Goal: Task Accomplishment & Management: Use online tool/utility

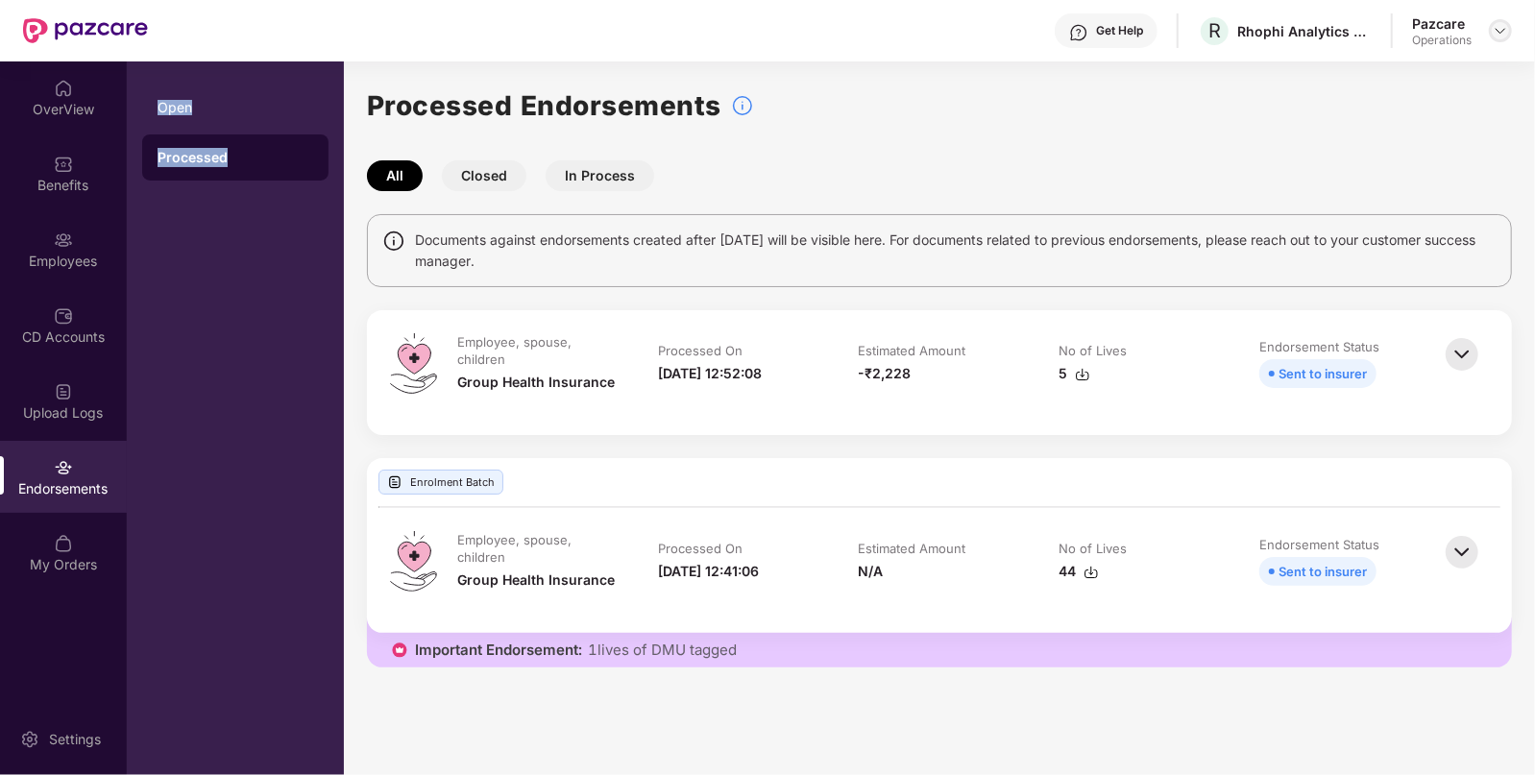
click at [1497, 24] on img at bounding box center [1499, 30] width 15 height 15
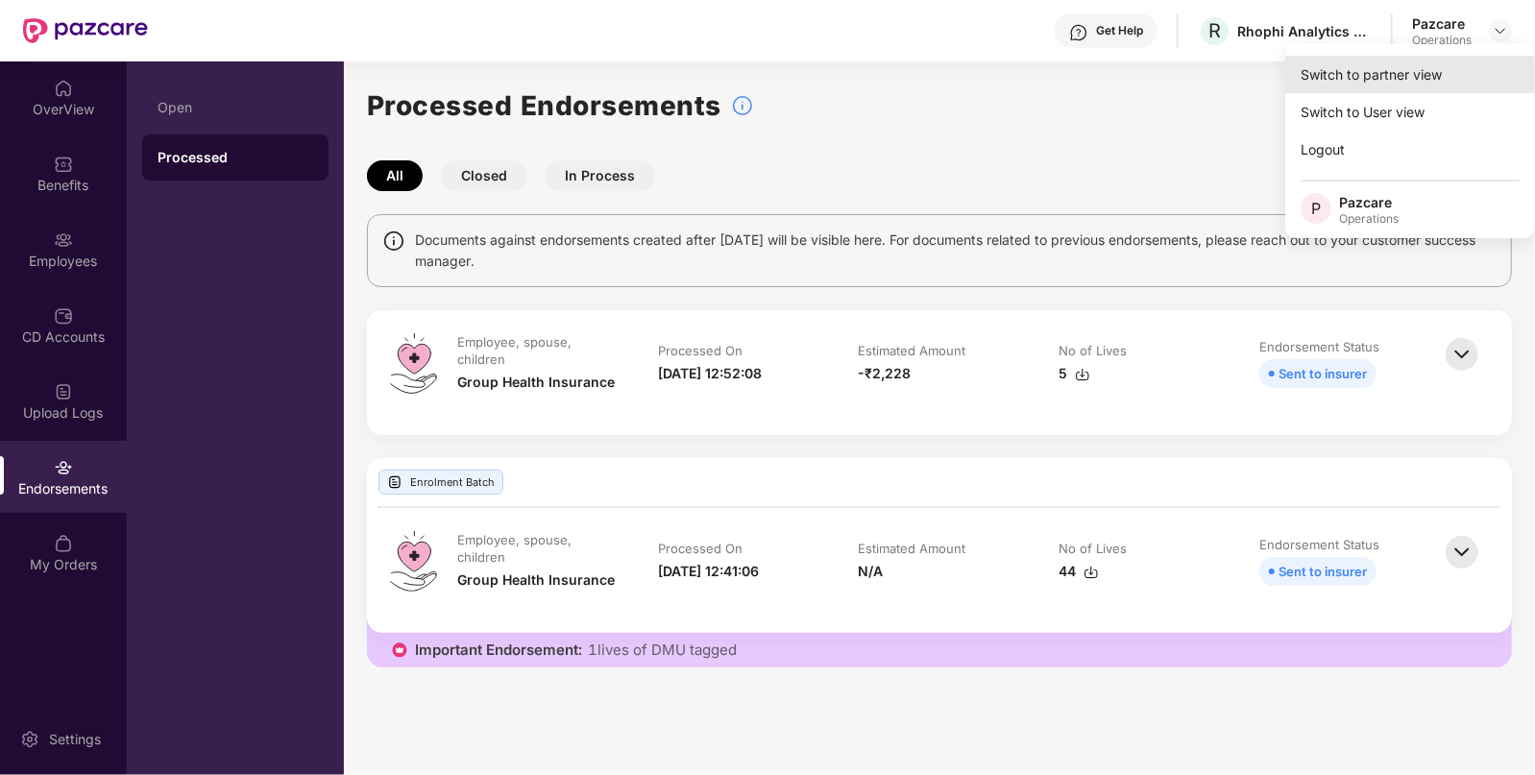
click at [1434, 85] on div "Switch to partner view" at bounding box center [1410, 74] width 250 height 37
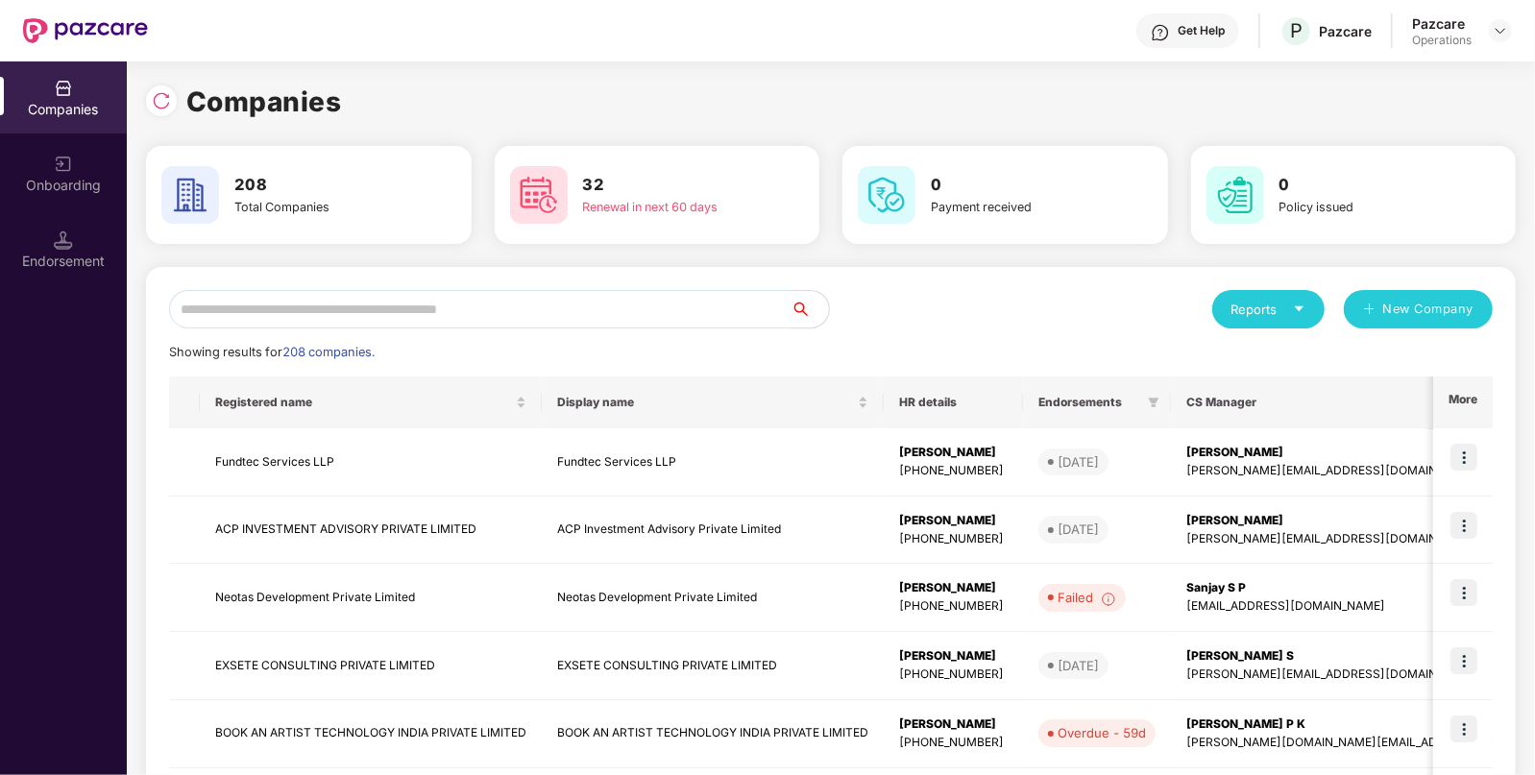
click at [677, 317] on input "text" at bounding box center [479, 309] width 621 height 38
paste input "******"
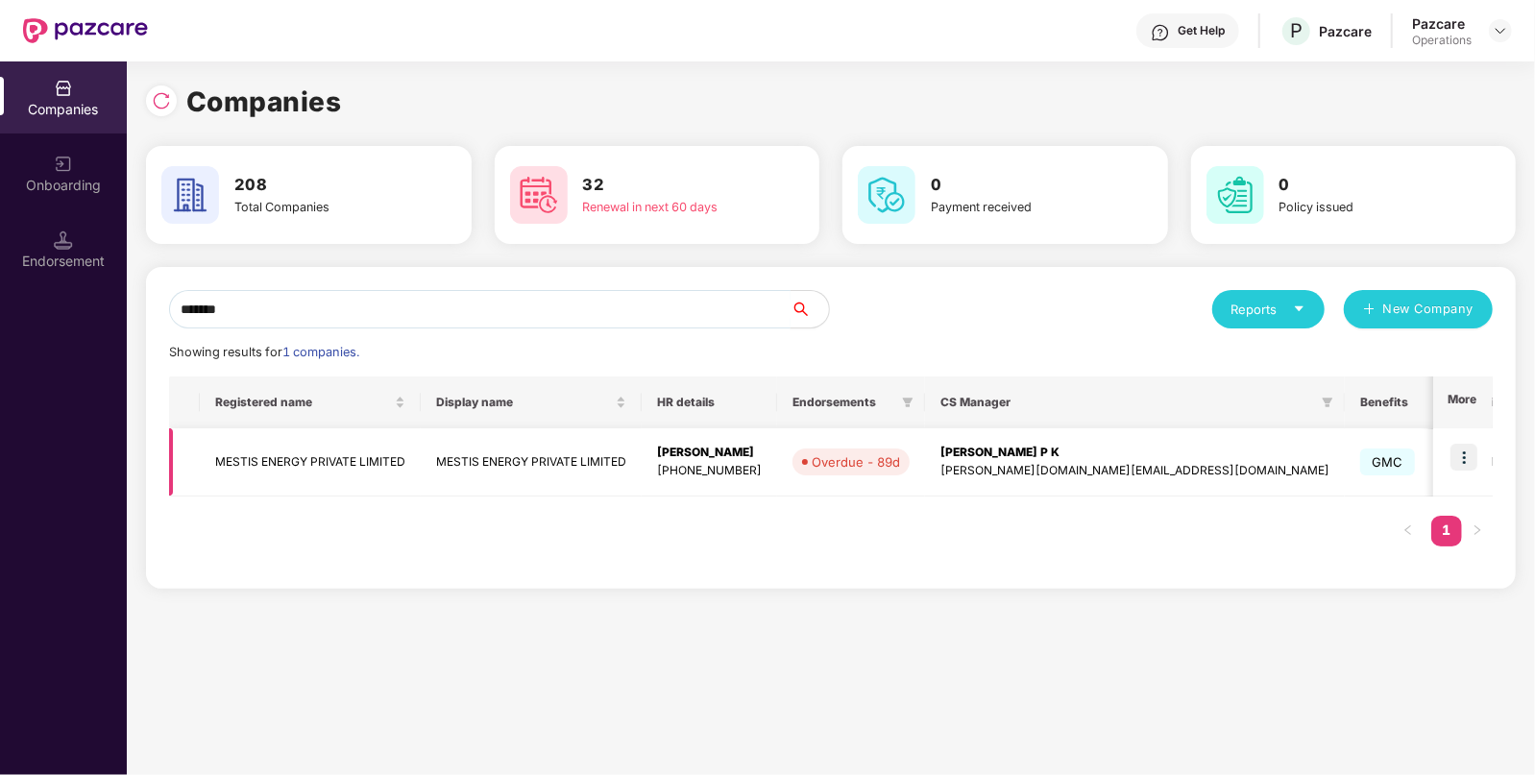
type input "******"
click at [389, 466] on td "MESTIS ENERGY PRIVATE LIMITED" at bounding box center [310, 462] width 221 height 68
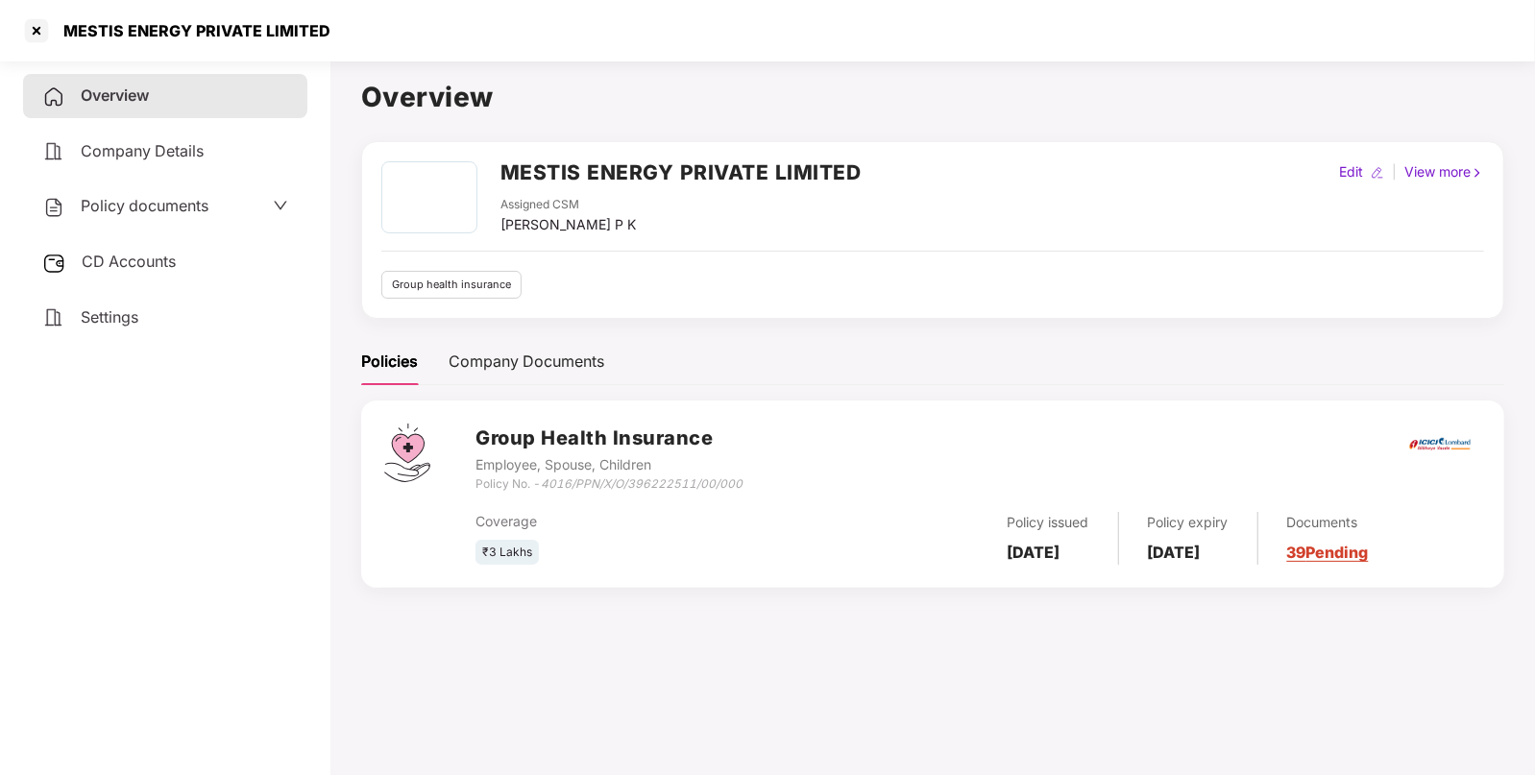
click at [197, 254] on div "CD Accounts" at bounding box center [165, 262] width 284 height 44
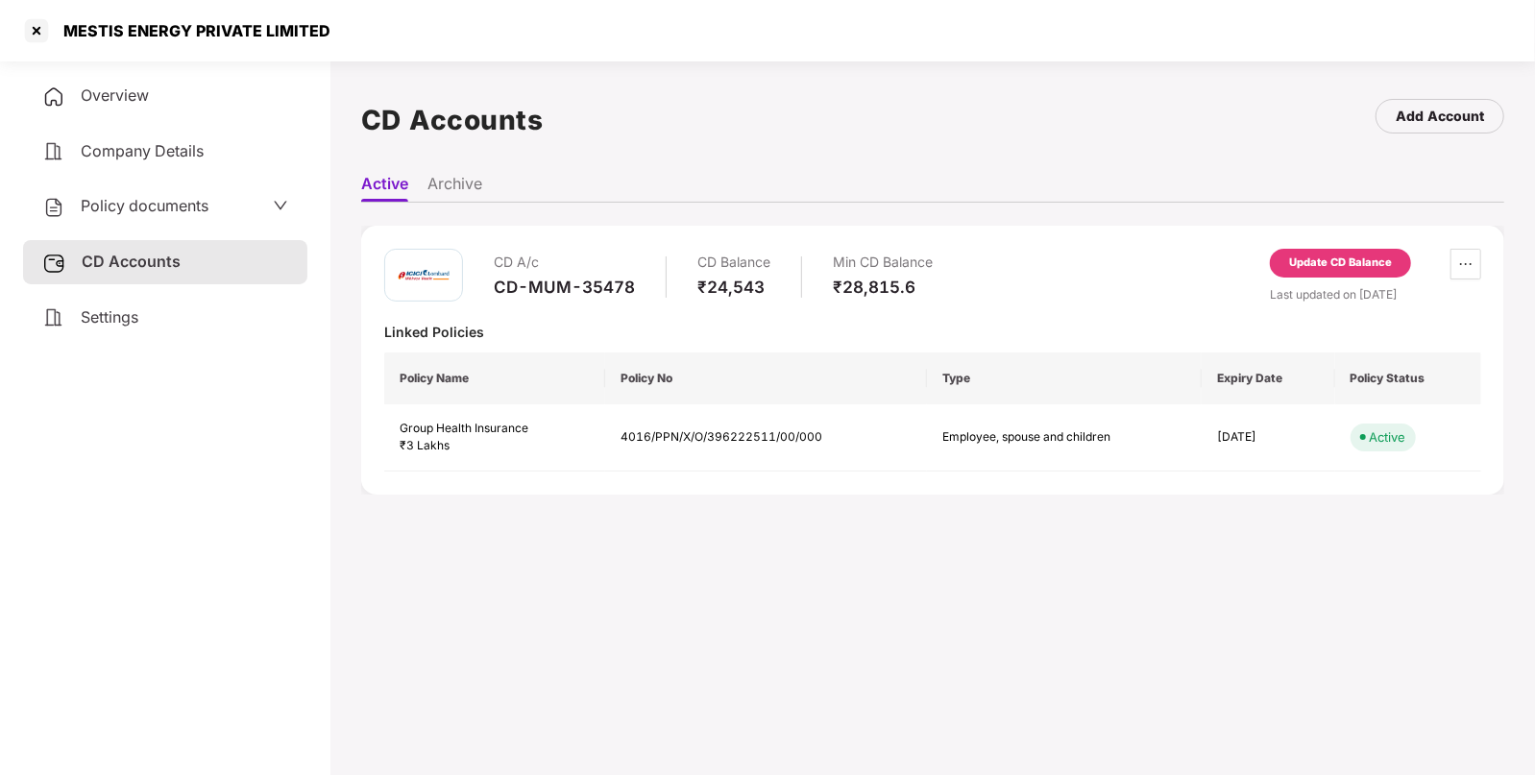
click at [78, 84] on div "Overview" at bounding box center [165, 96] width 284 height 44
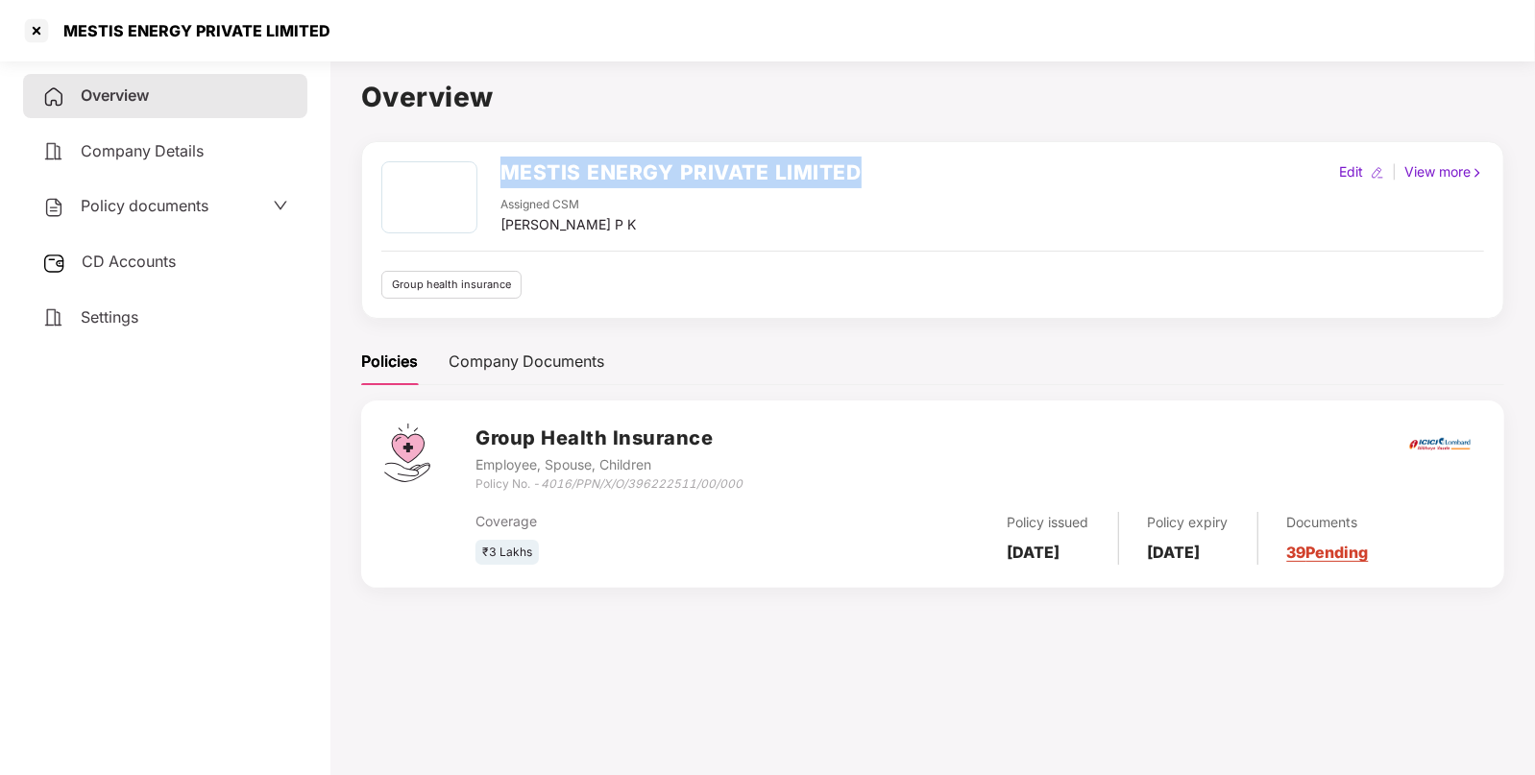
drag, startPoint x: 499, startPoint y: 168, endPoint x: 887, endPoint y: 171, distance: 388.0
click at [887, 171] on div "MESTIS ENERGY PRIVATE LIMITED Assigned CSM [PERSON_NAME] P K Edit | View more" at bounding box center [932, 198] width 1103 height 74
copy h2 "MESTIS ENERGY PRIVATE LIMITED"
click at [202, 214] on span "Policy documents" at bounding box center [145, 205] width 128 height 19
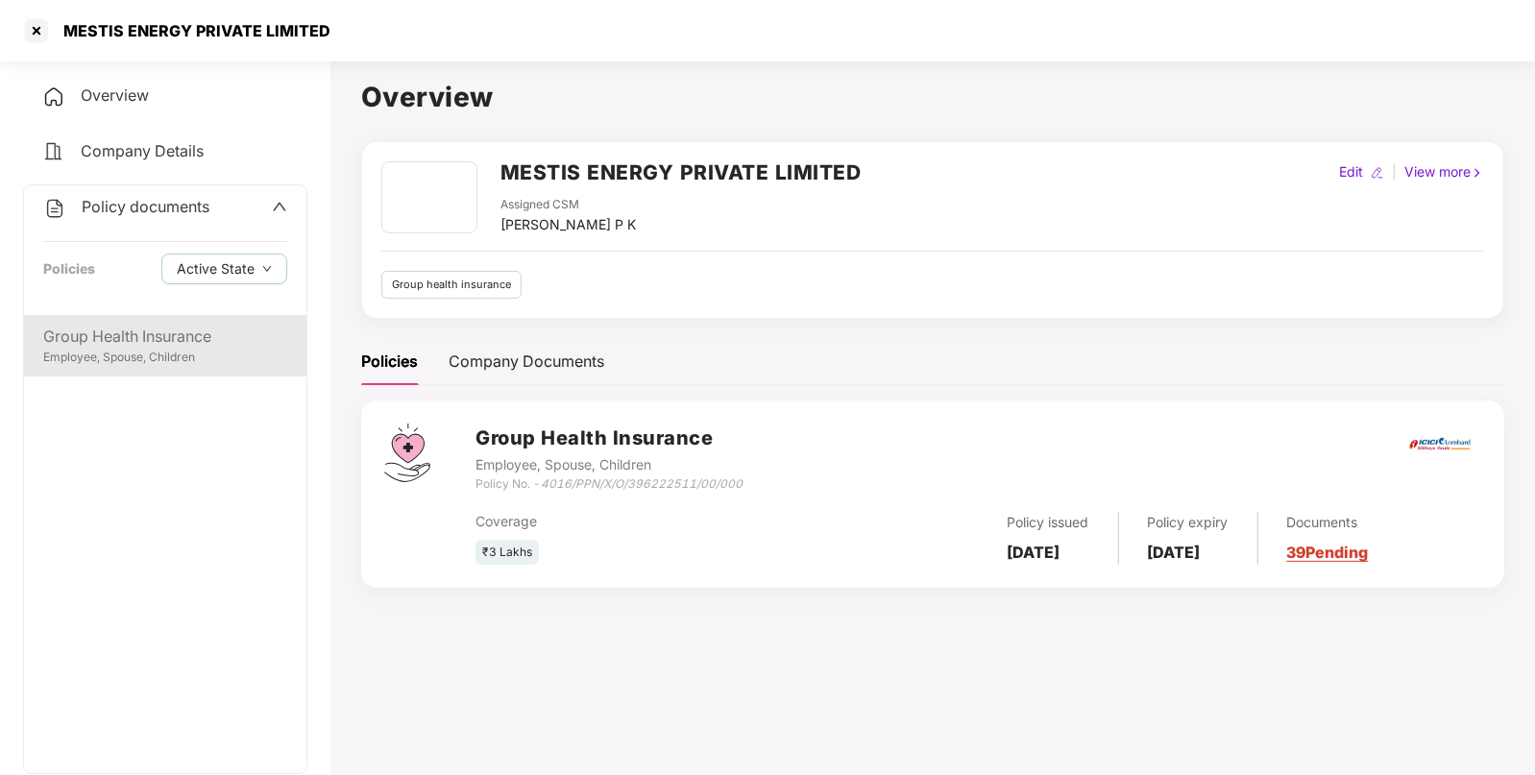
click at [151, 341] on div "Group Health Insurance" at bounding box center [165, 337] width 244 height 24
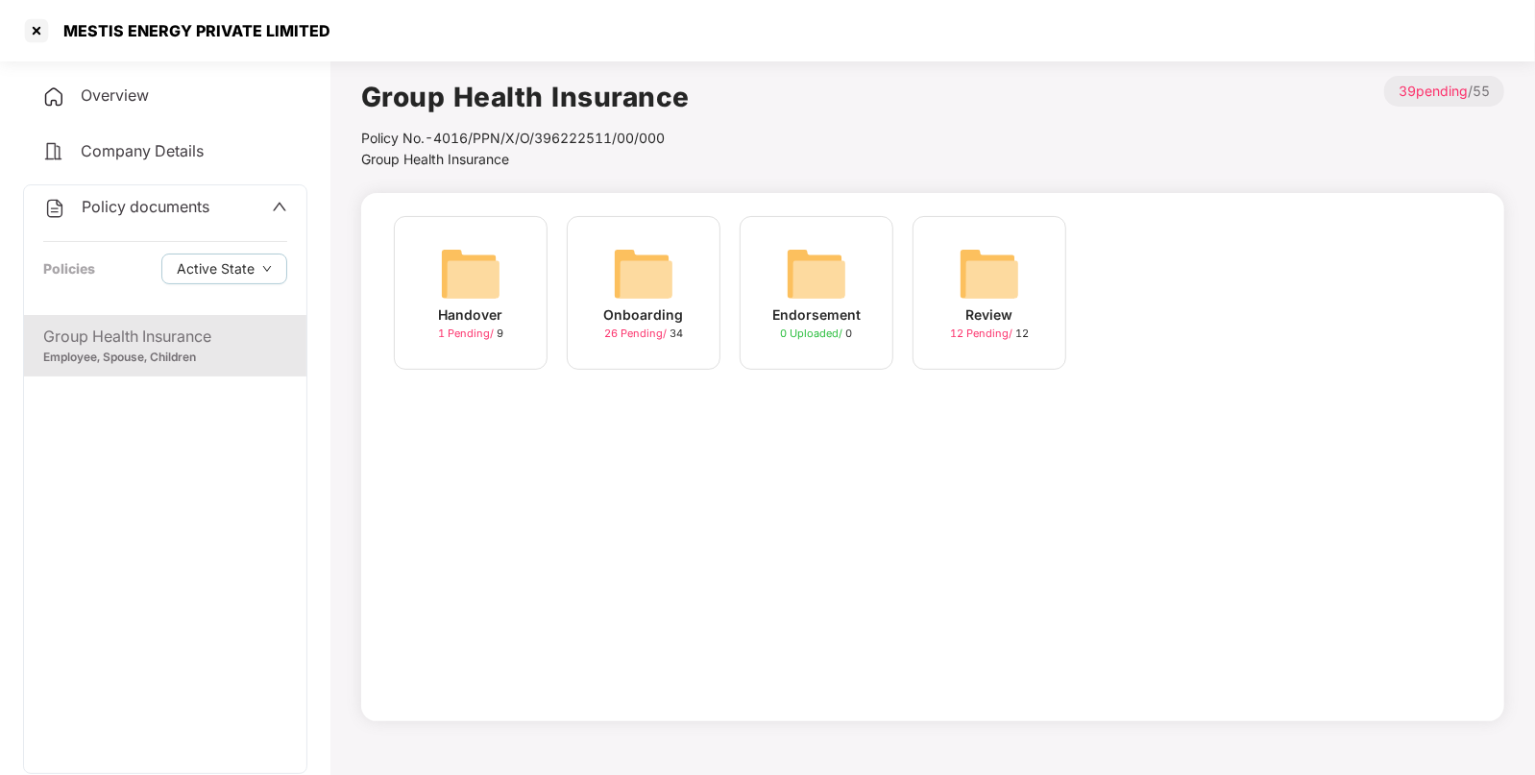
click at [669, 279] on img at bounding box center [643, 273] width 61 height 61
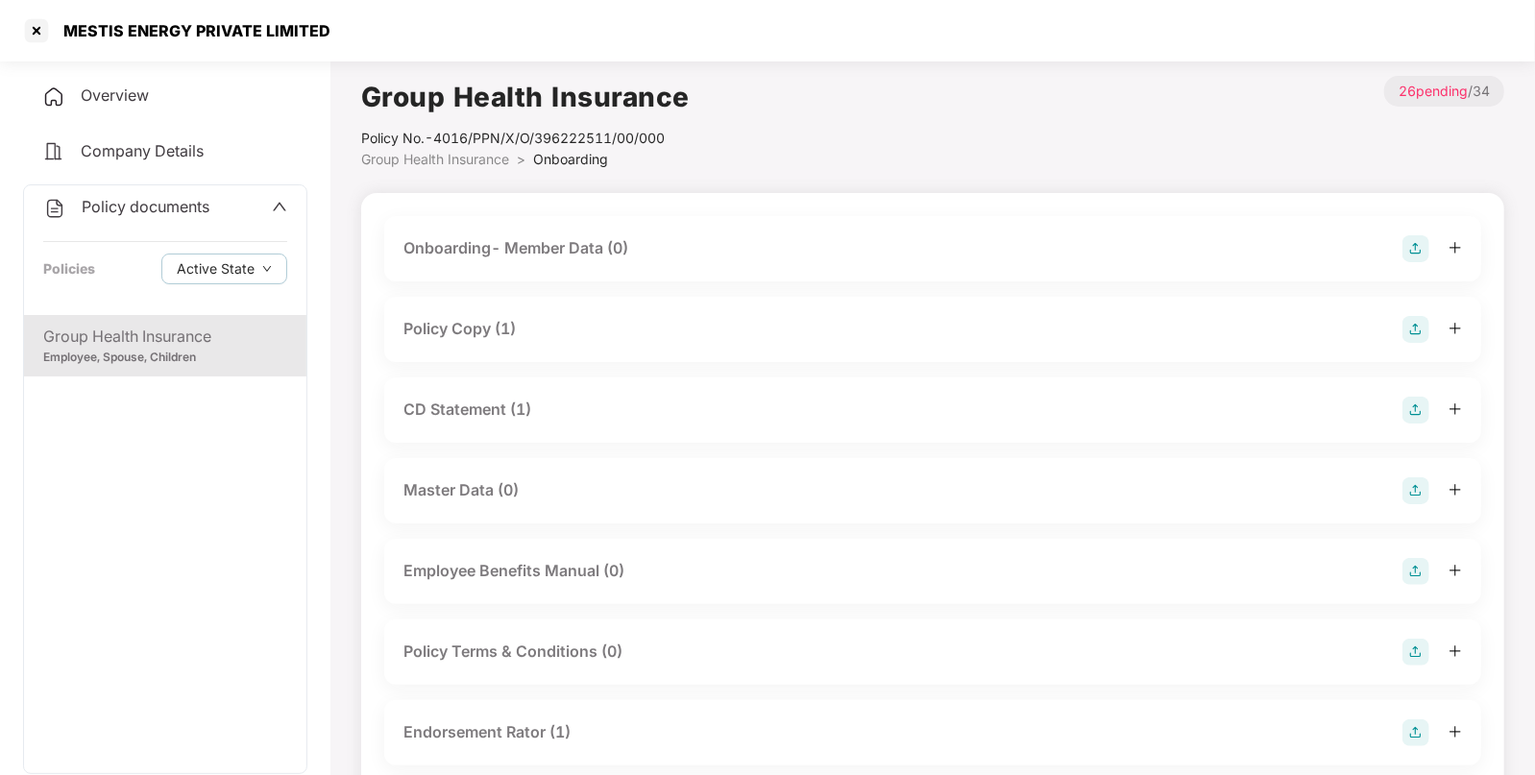
click at [1416, 327] on img at bounding box center [1415, 329] width 27 height 27
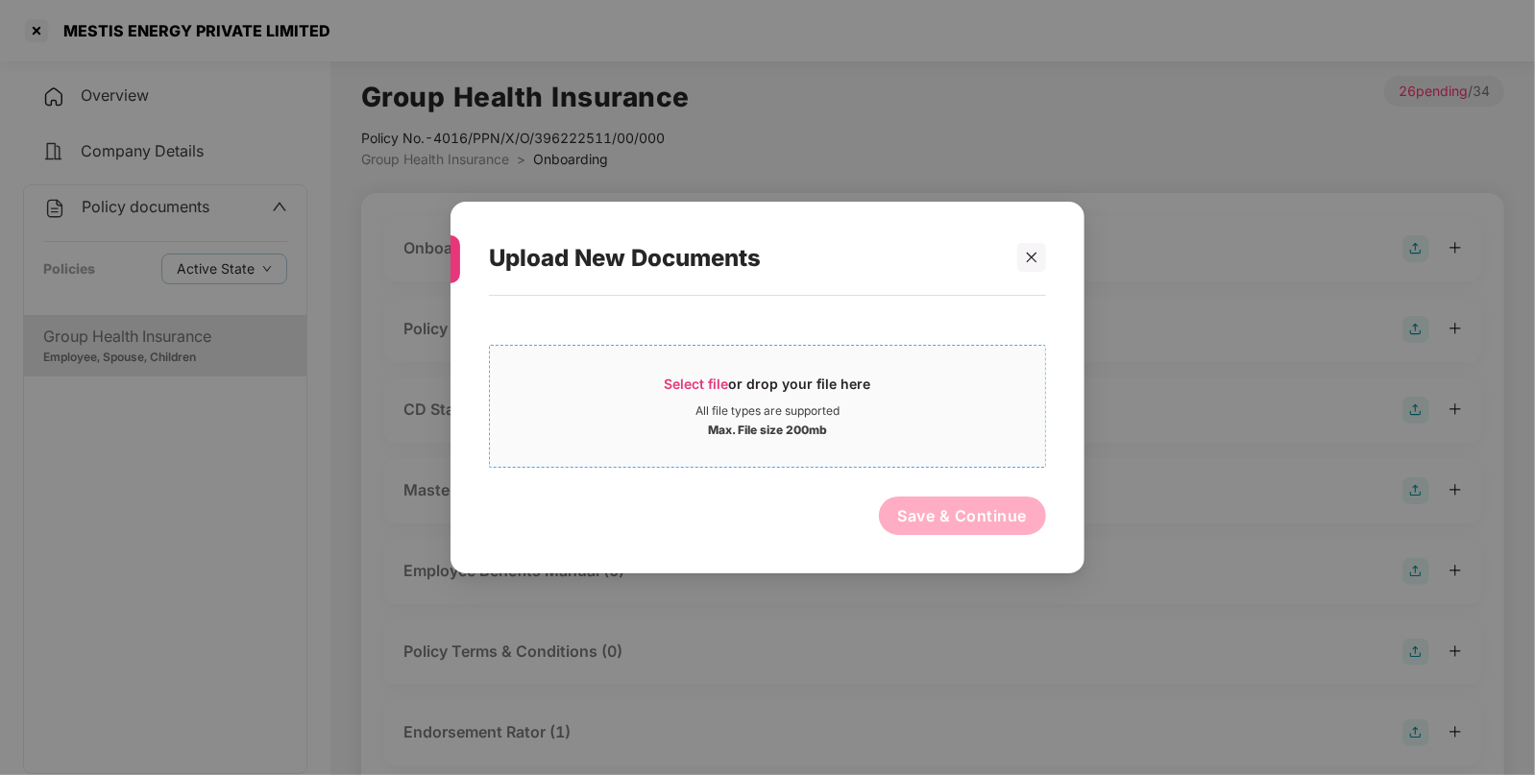
click at [838, 431] on div "Max. File size 200mb" at bounding box center [767, 428] width 555 height 19
click at [1025, 251] on icon "close" at bounding box center [1031, 257] width 13 height 13
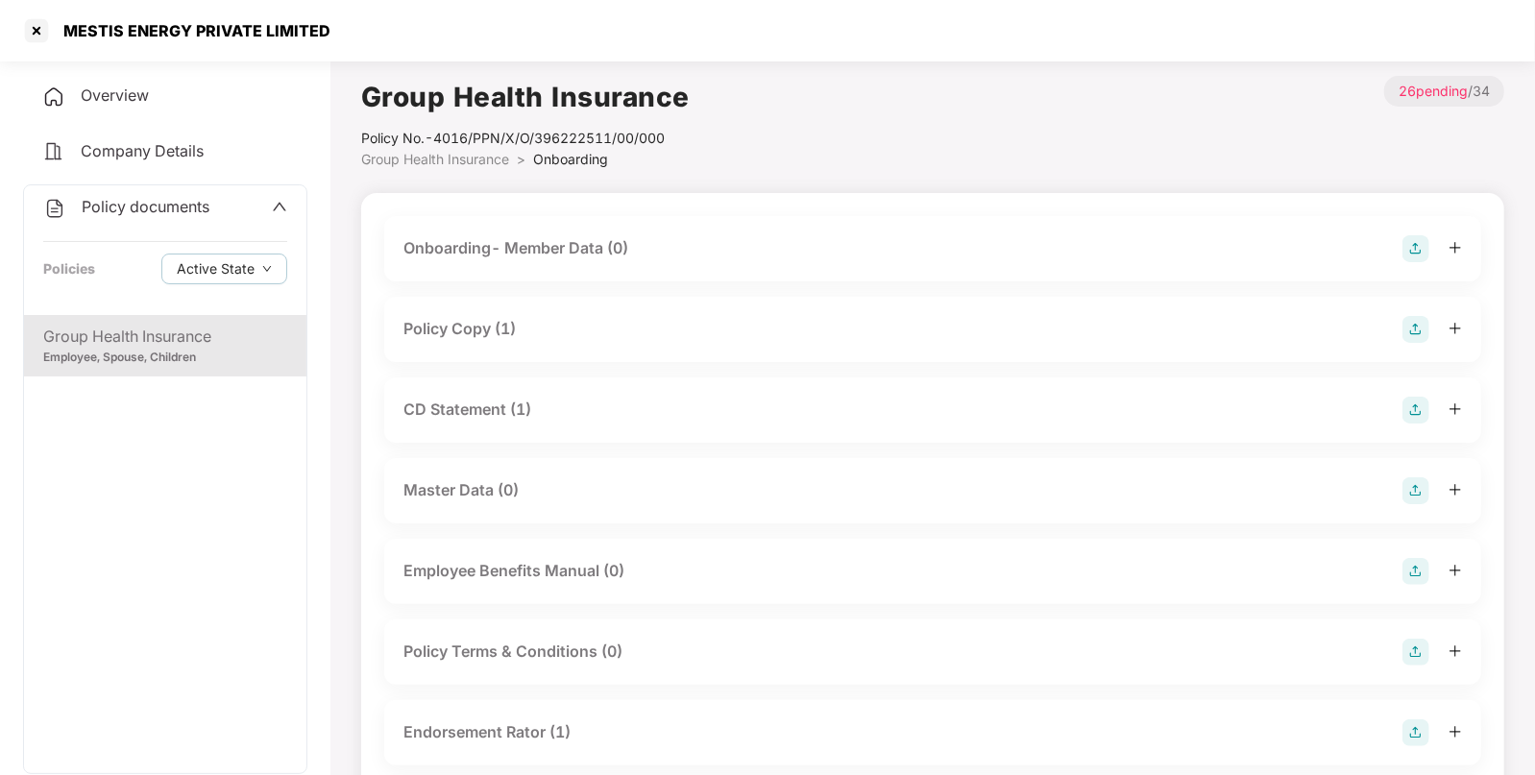
click at [269, 359] on div "Employee, Spouse, Children" at bounding box center [165, 358] width 244 height 18
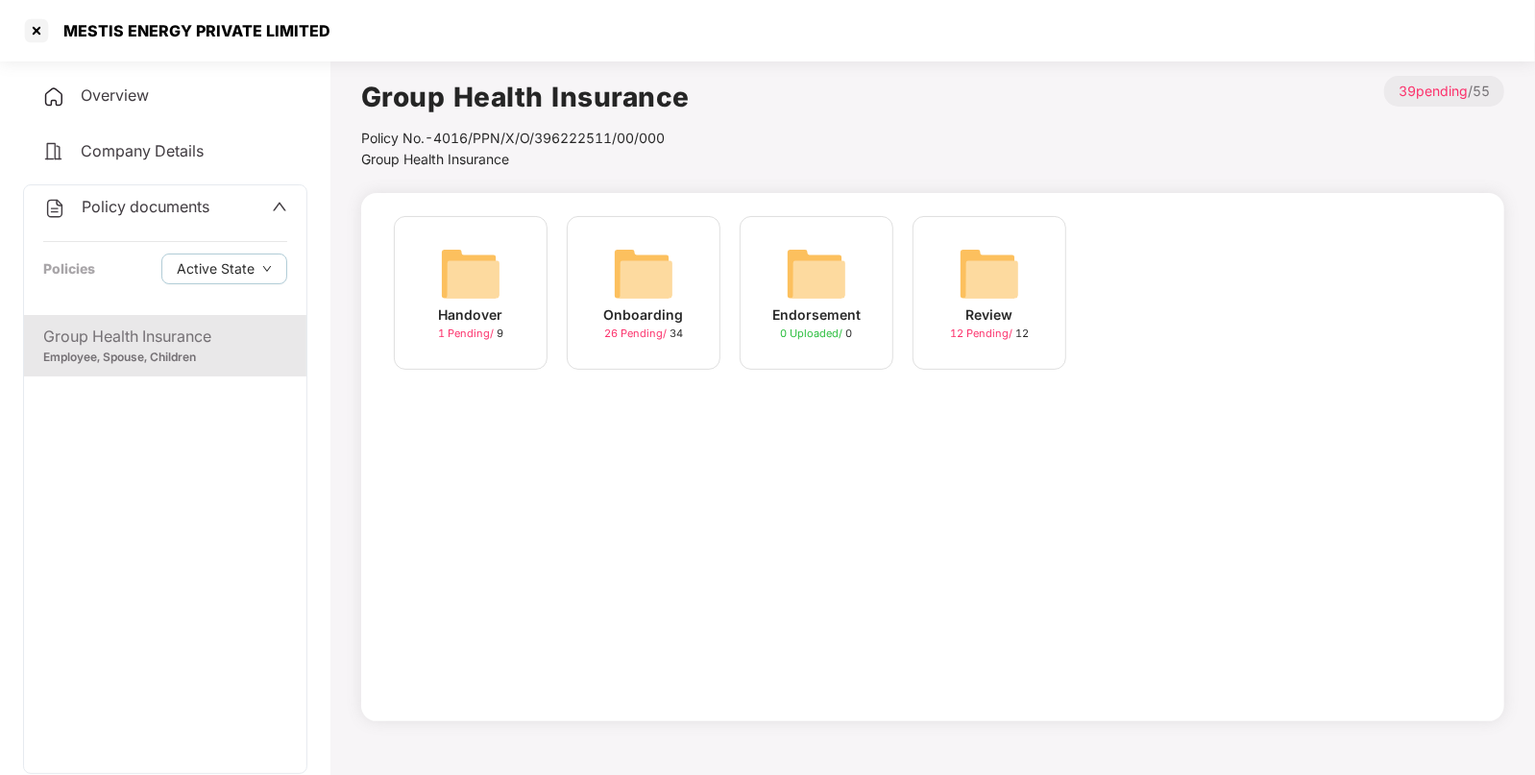
click at [687, 331] on div "Onboarding 26 Pending / 34" at bounding box center [644, 293] width 154 height 154
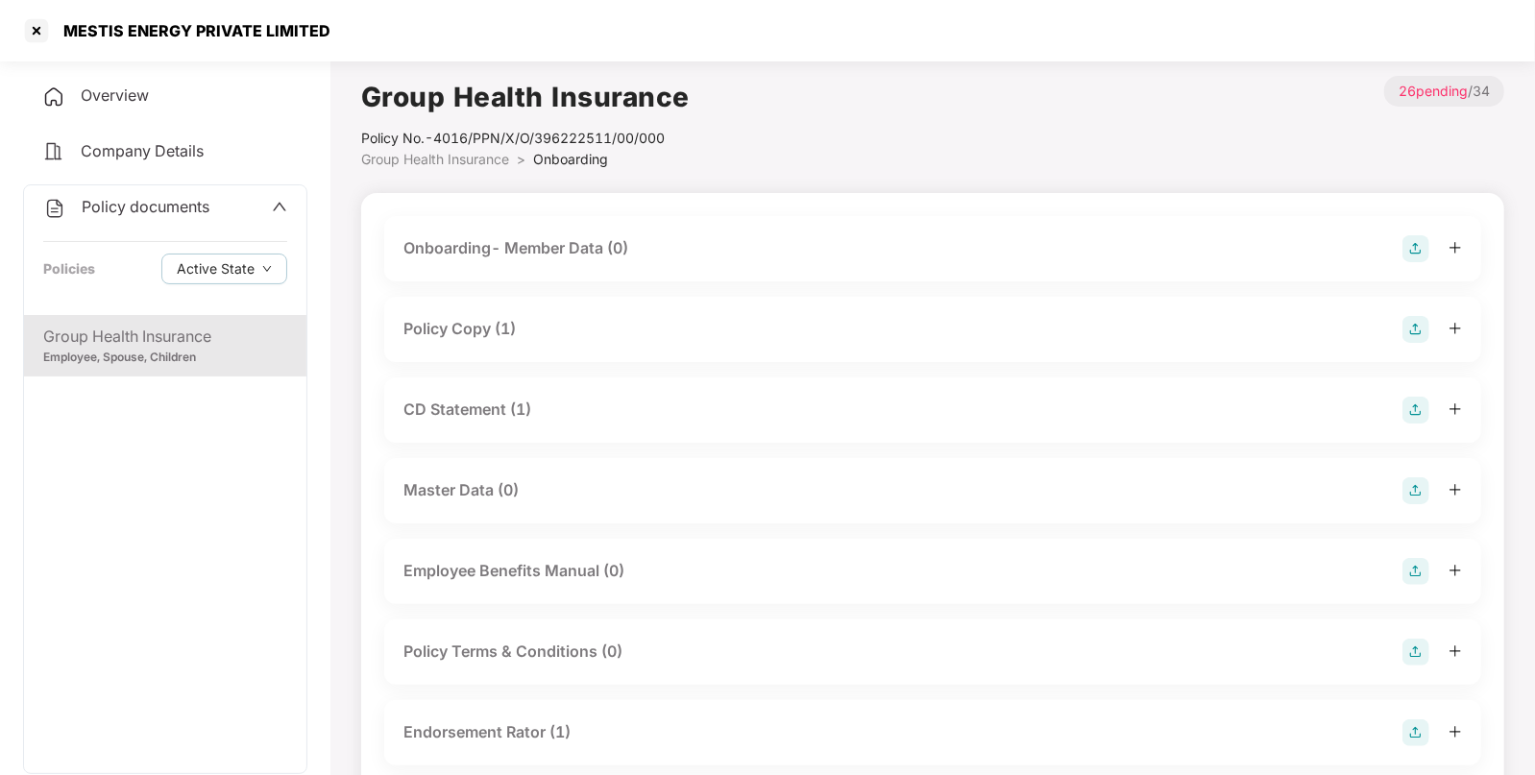
click at [523, 329] on div "Policy Copy (1)" at bounding box center [932, 329] width 1058 height 27
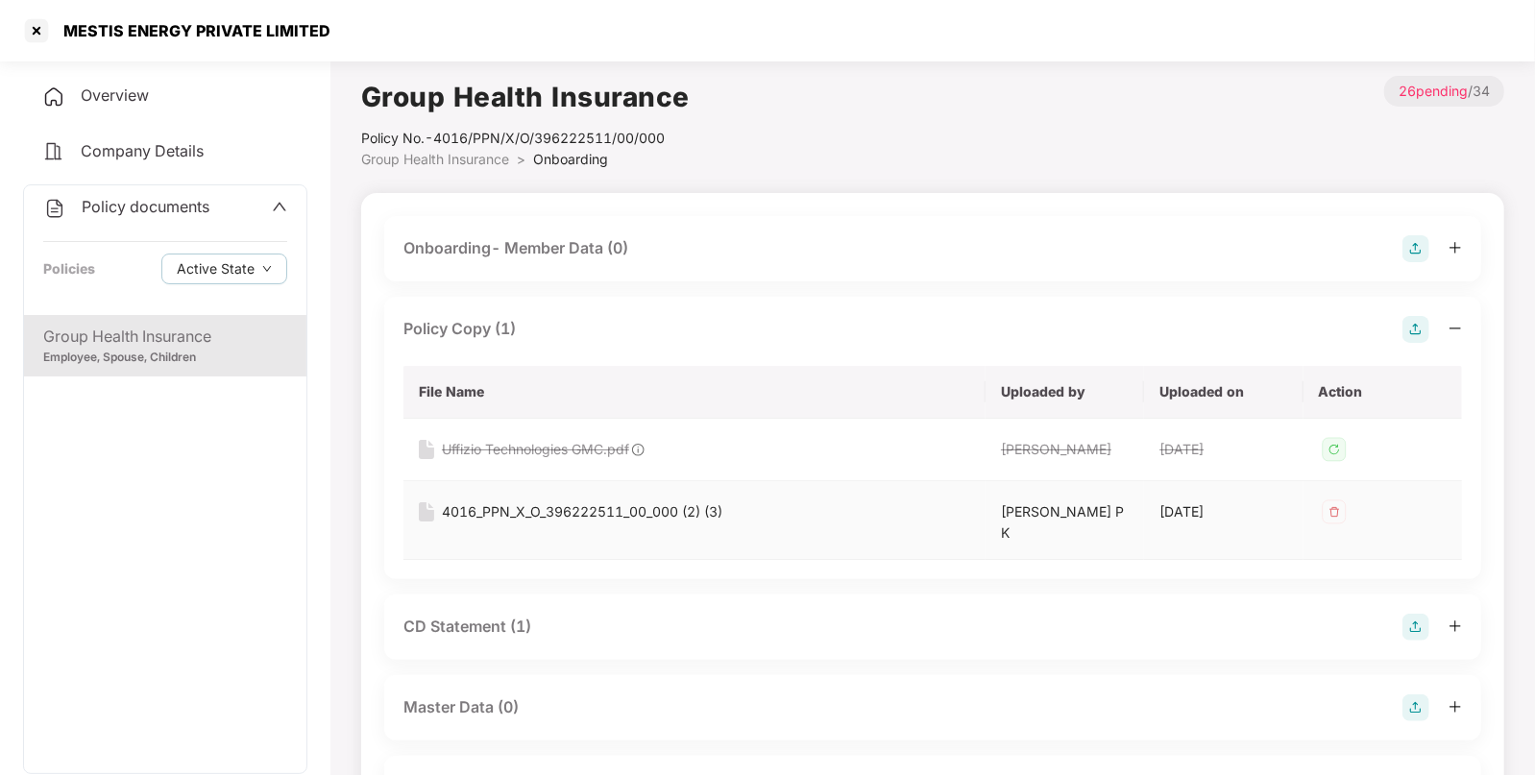
click at [510, 508] on div "4016_PPN_X_O_396222511_00_000 (2) (3)" at bounding box center [582, 511] width 280 height 21
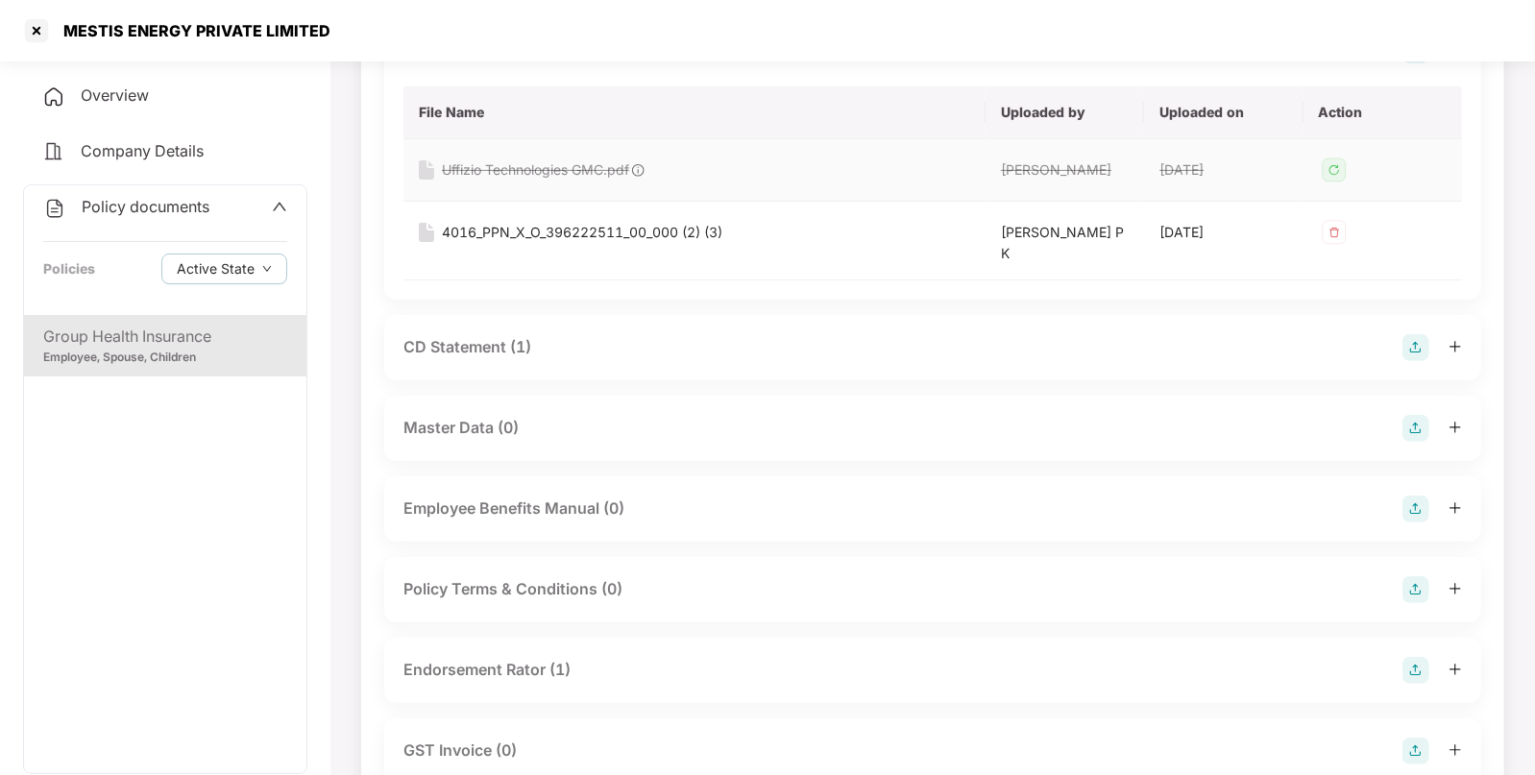
scroll to position [280, 0]
click at [496, 334] on div "CD Statement (1)" at bounding box center [467, 346] width 128 height 24
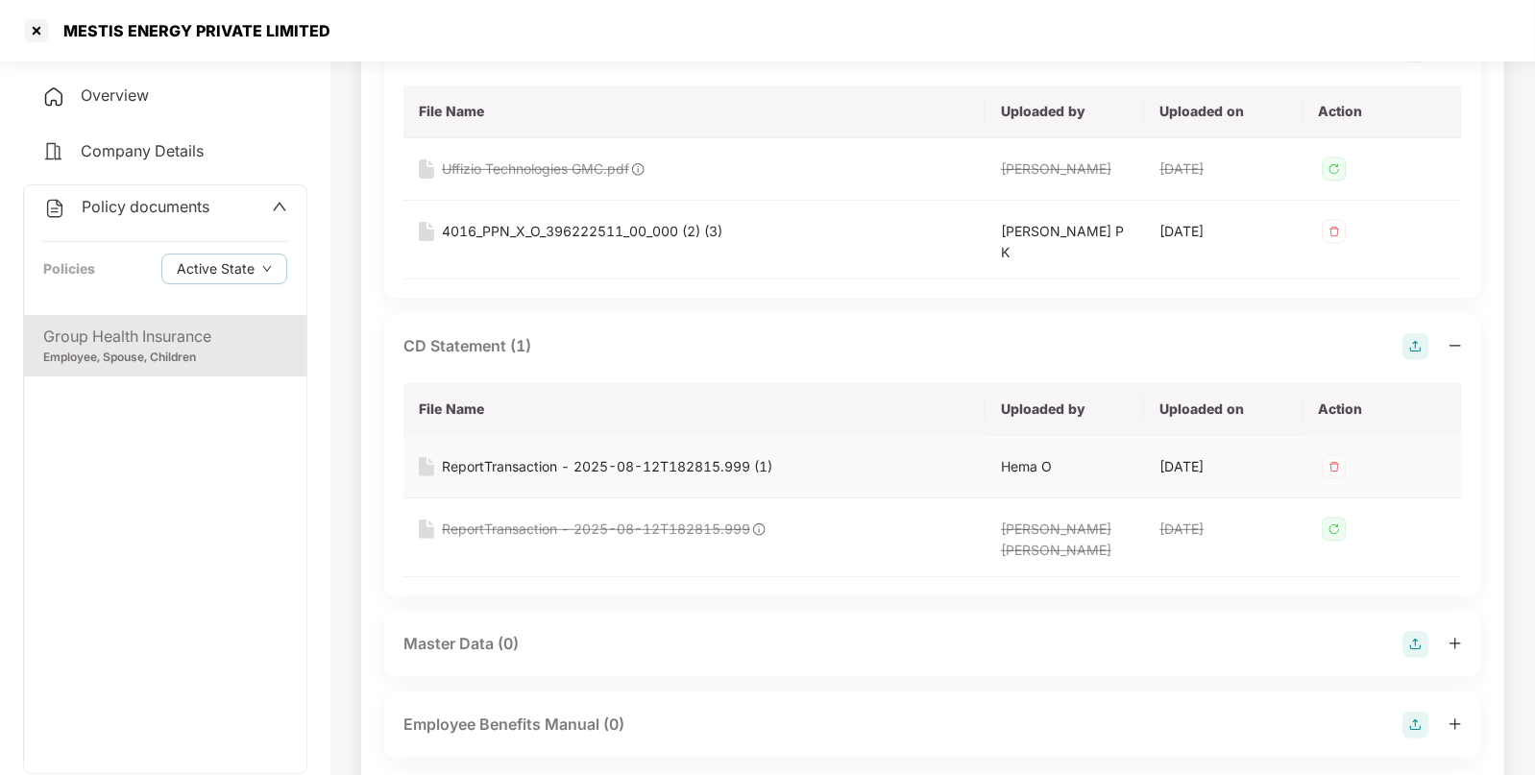
click at [536, 456] on div "ReportTransaction - 2025-08-12T182815.999 (1)" at bounding box center [607, 466] width 330 height 21
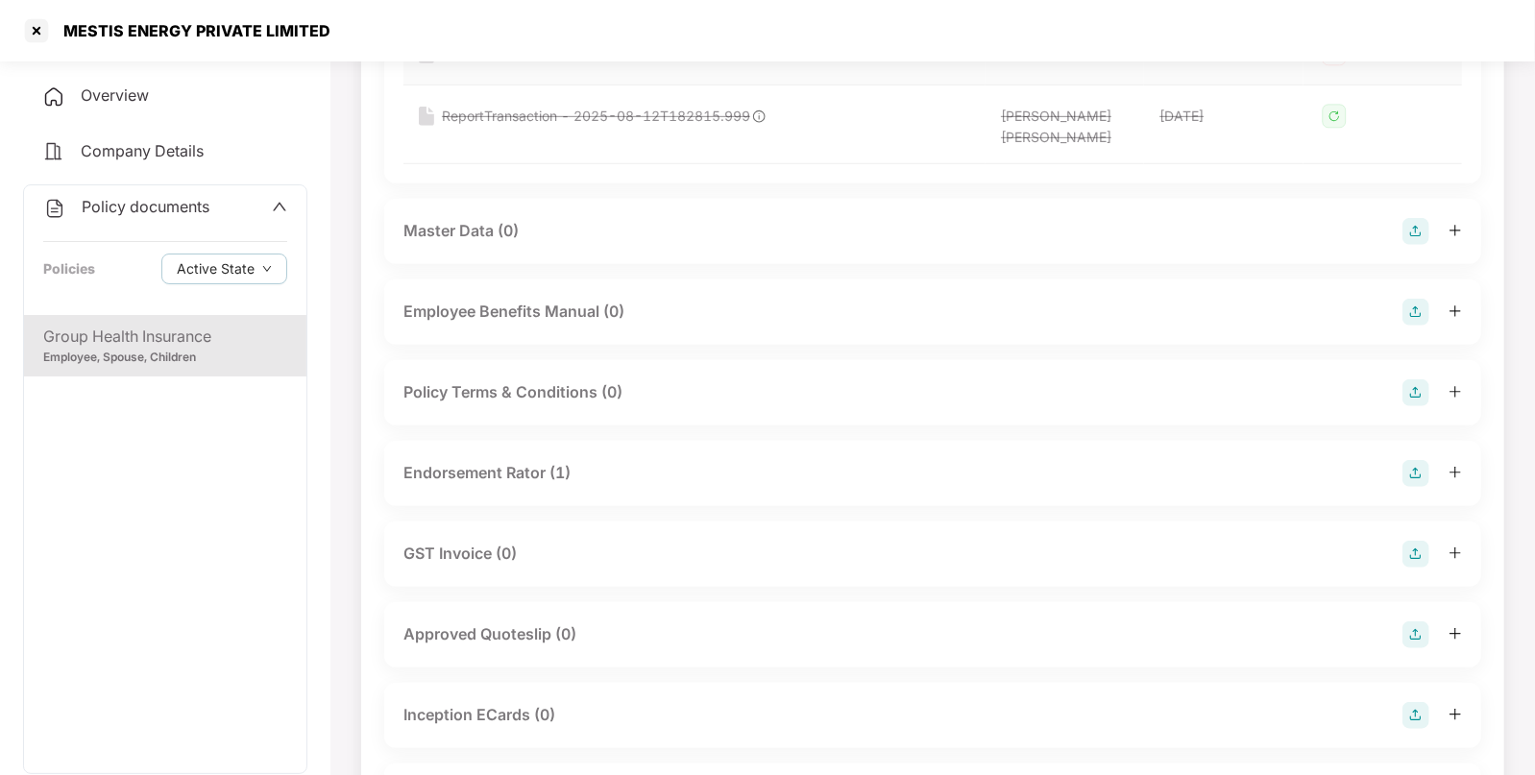
scroll to position [701, 0]
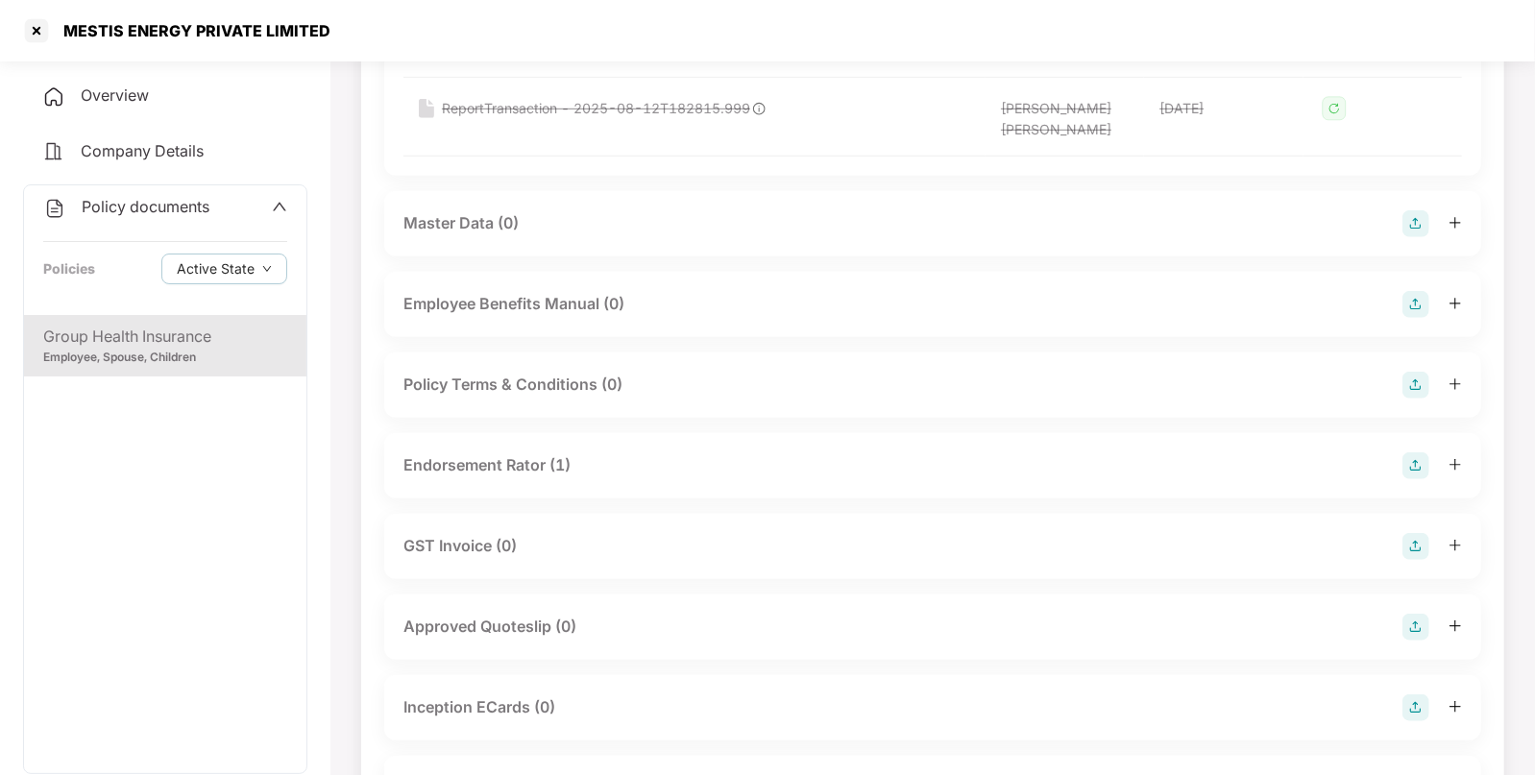
click at [563, 453] on div "Endorsement Rator (1)" at bounding box center [486, 465] width 167 height 24
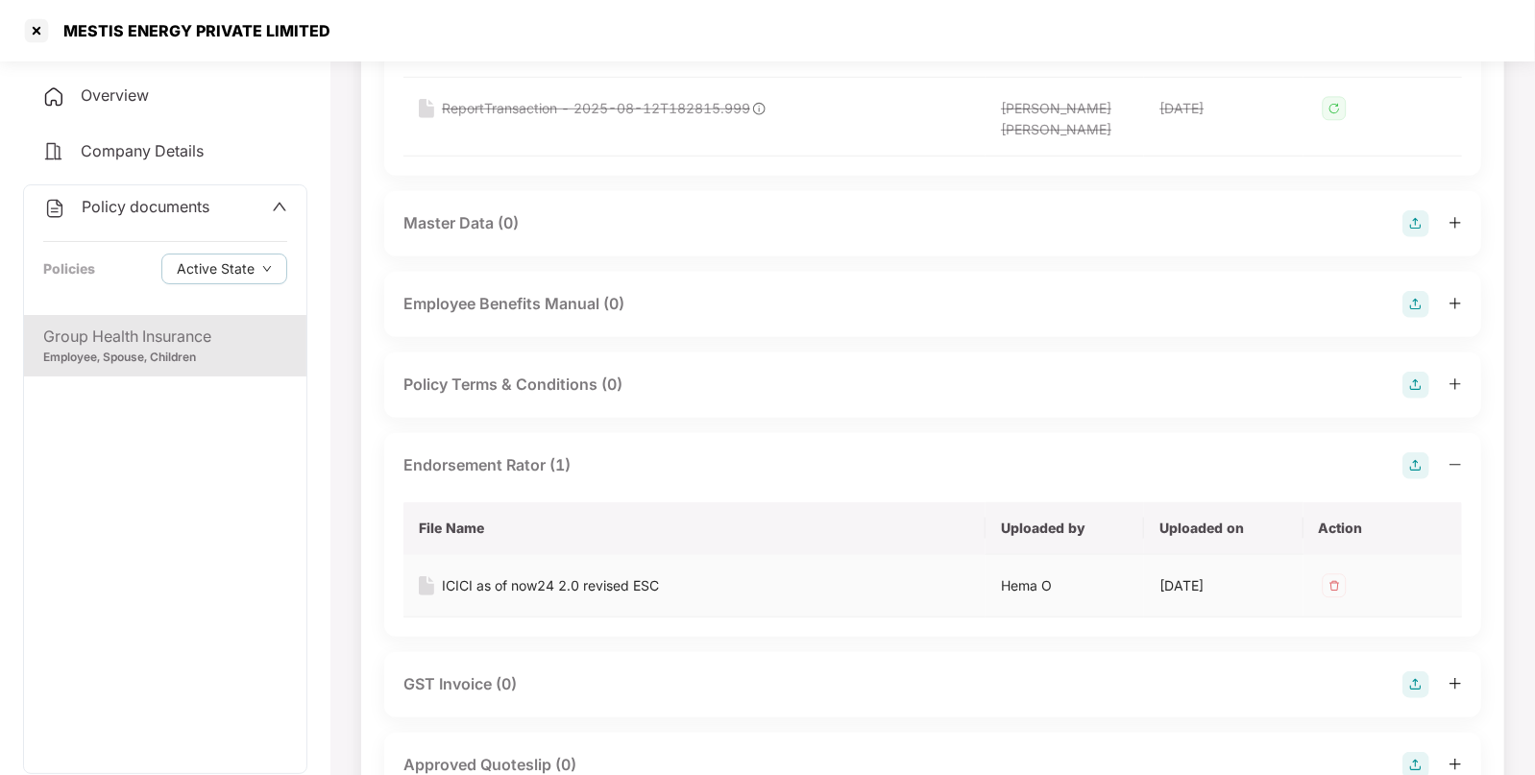
click at [516, 575] on div "ICICI as of now24 2.0 revised ESC" at bounding box center [550, 585] width 217 height 21
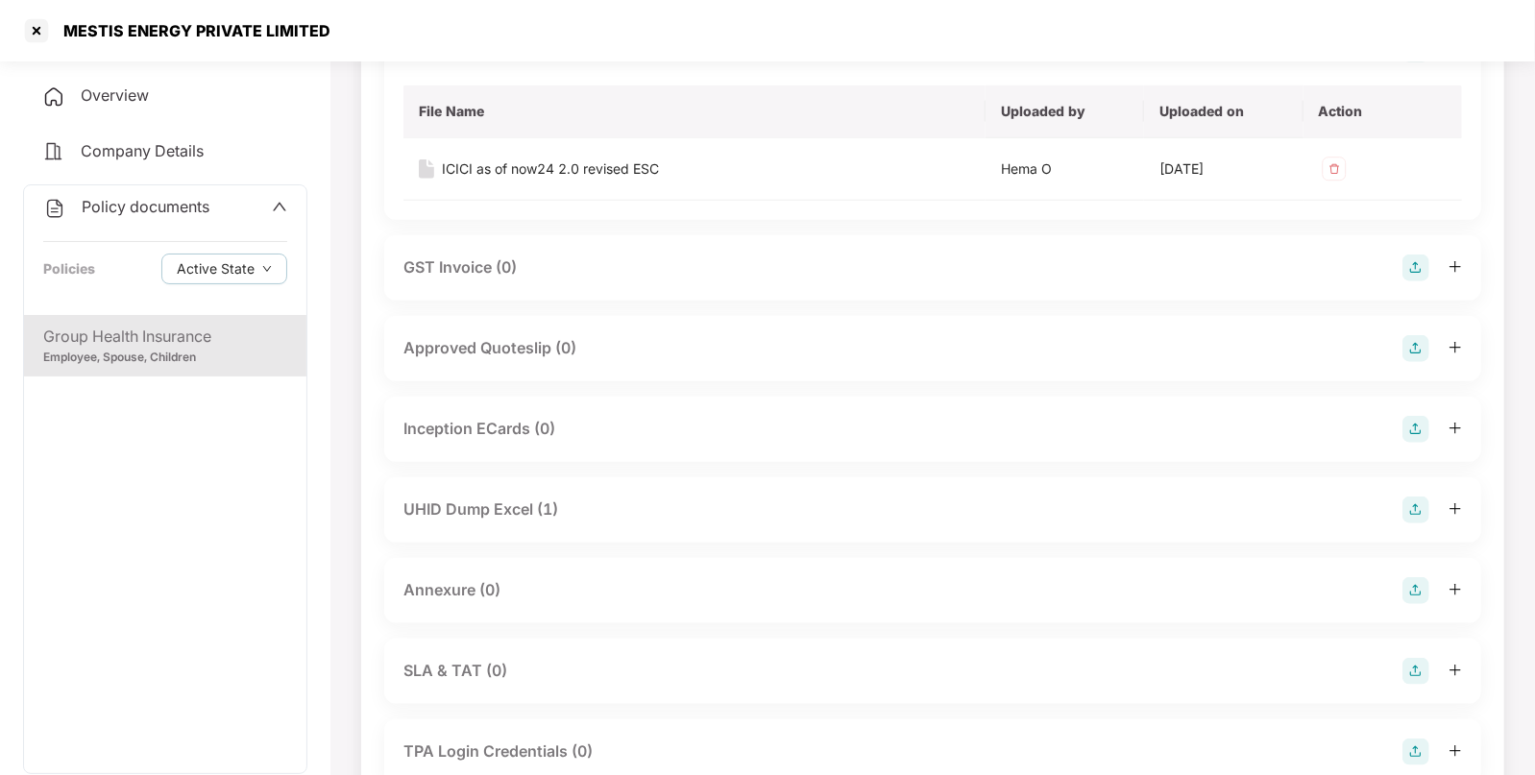
scroll to position [1123, 0]
click at [510, 493] on div "UHID Dump Excel (1)" at bounding box center [480, 505] width 155 height 24
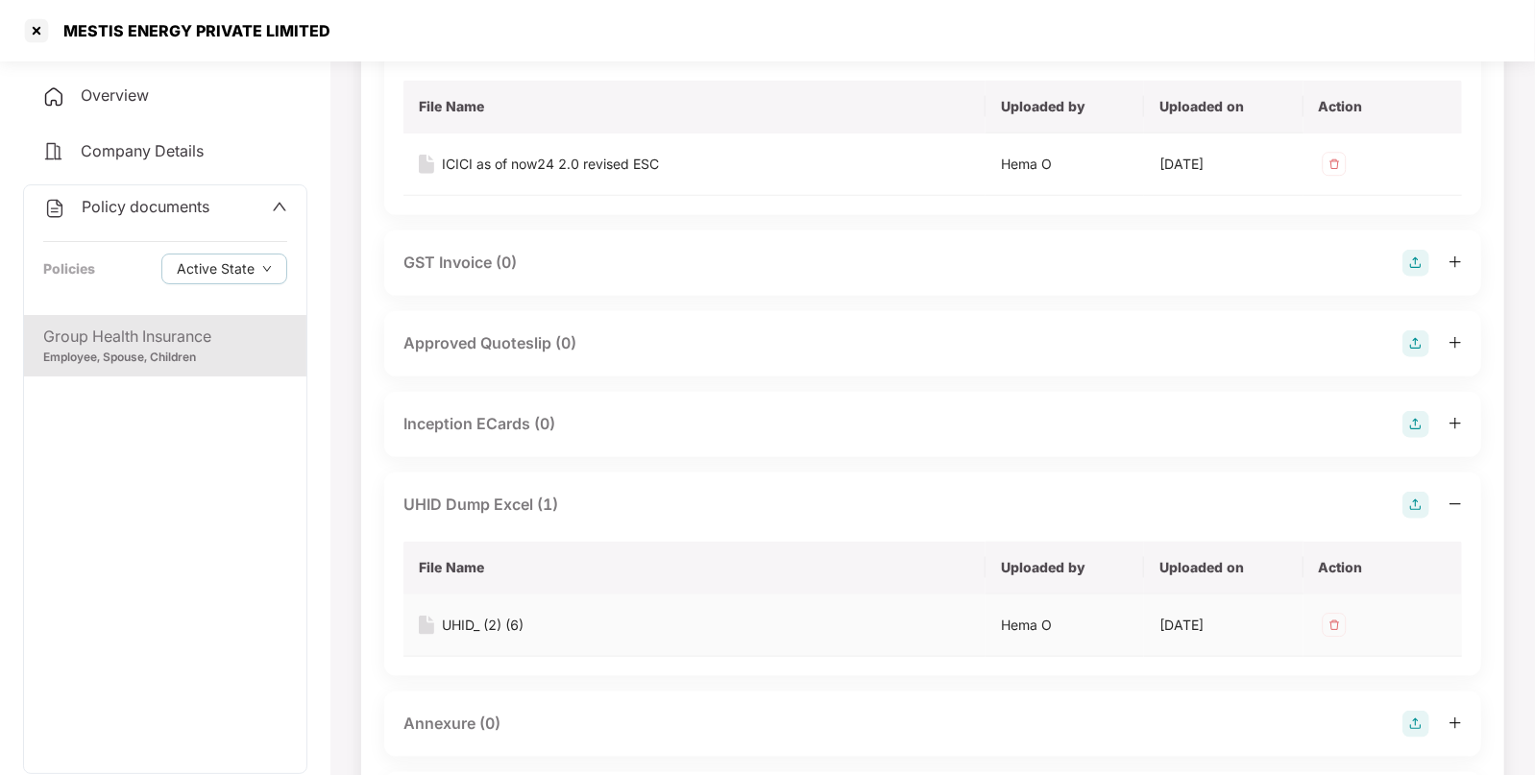
click at [510, 615] on div "UHID_ (2) (6)" at bounding box center [483, 625] width 82 height 21
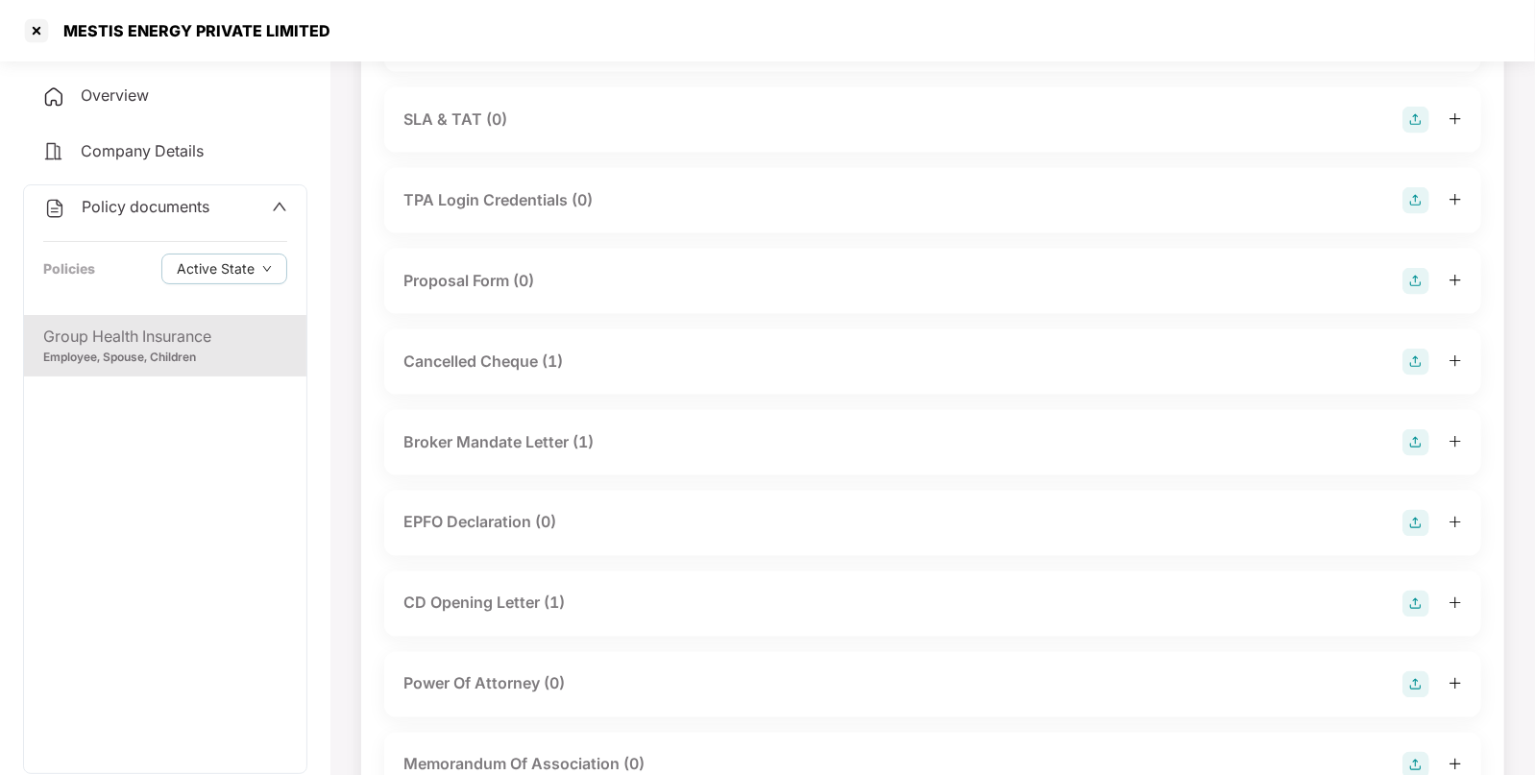
scroll to position [1806, 0]
click at [567, 350] on div "Cancelled Cheque (1)" at bounding box center [932, 363] width 1058 height 27
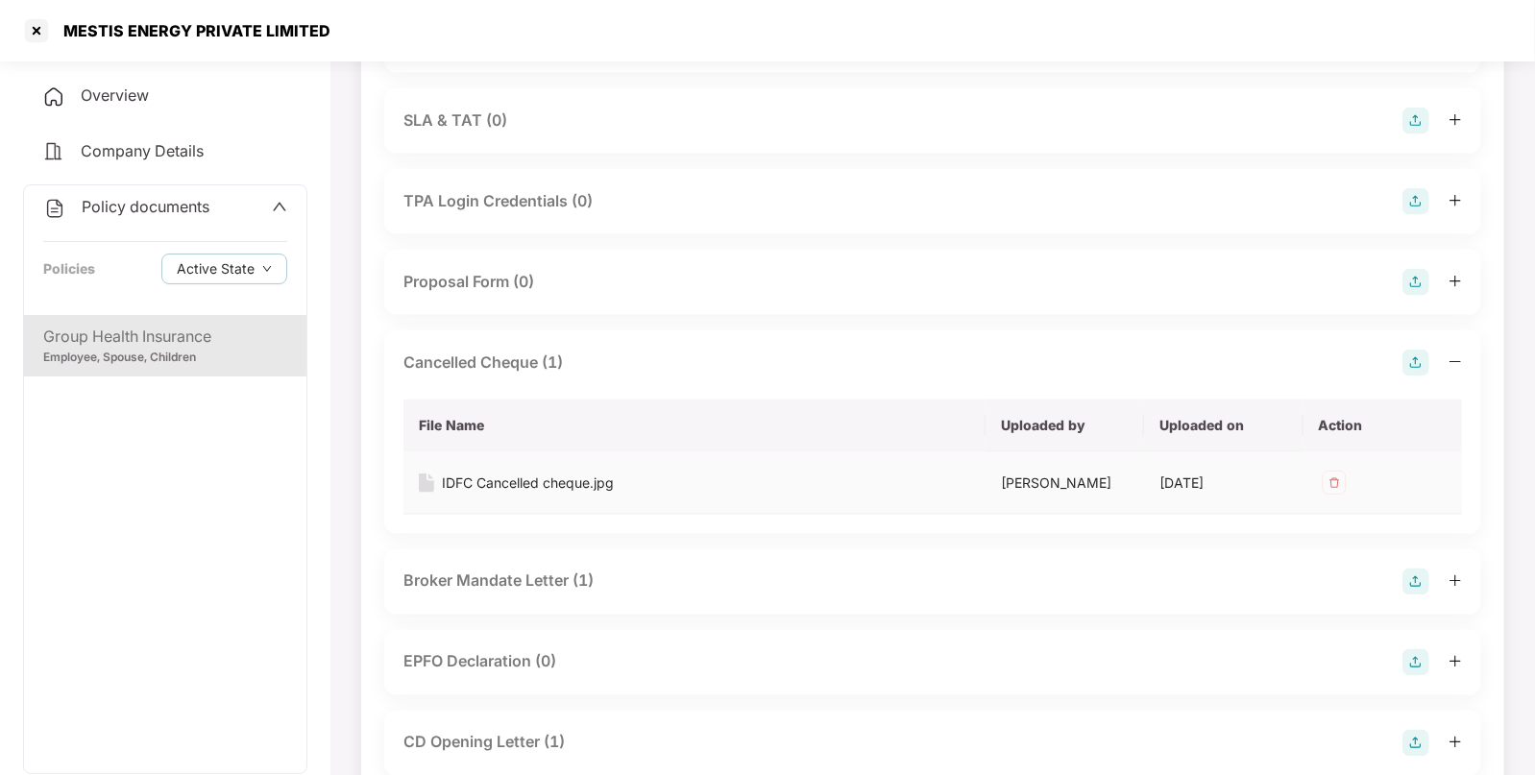
click at [504, 473] on div "IDFC Cancelled cheque.jpg" at bounding box center [528, 483] width 172 height 21
click at [97, 83] on div "Overview" at bounding box center [165, 96] width 284 height 44
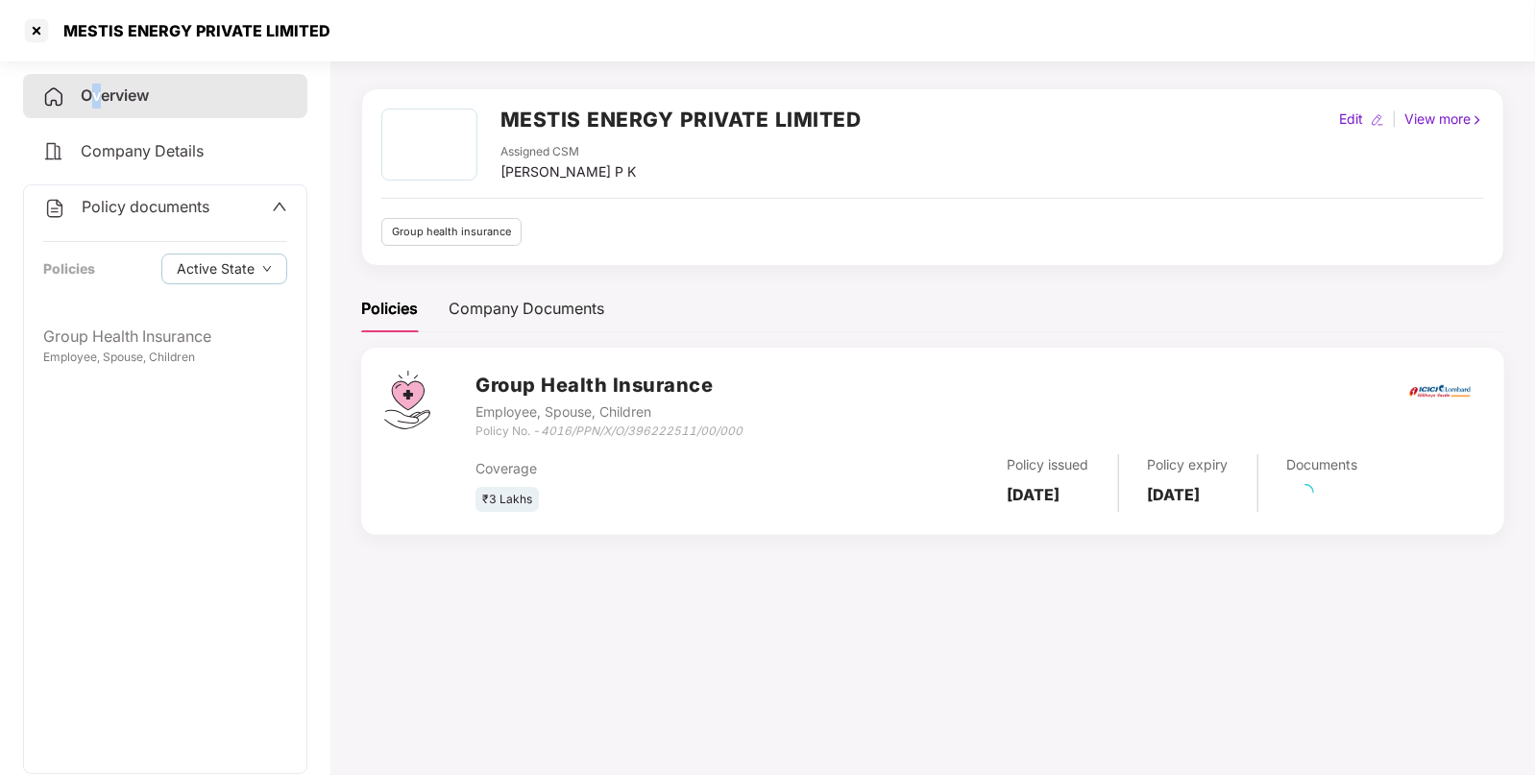
scroll to position [52, 0]
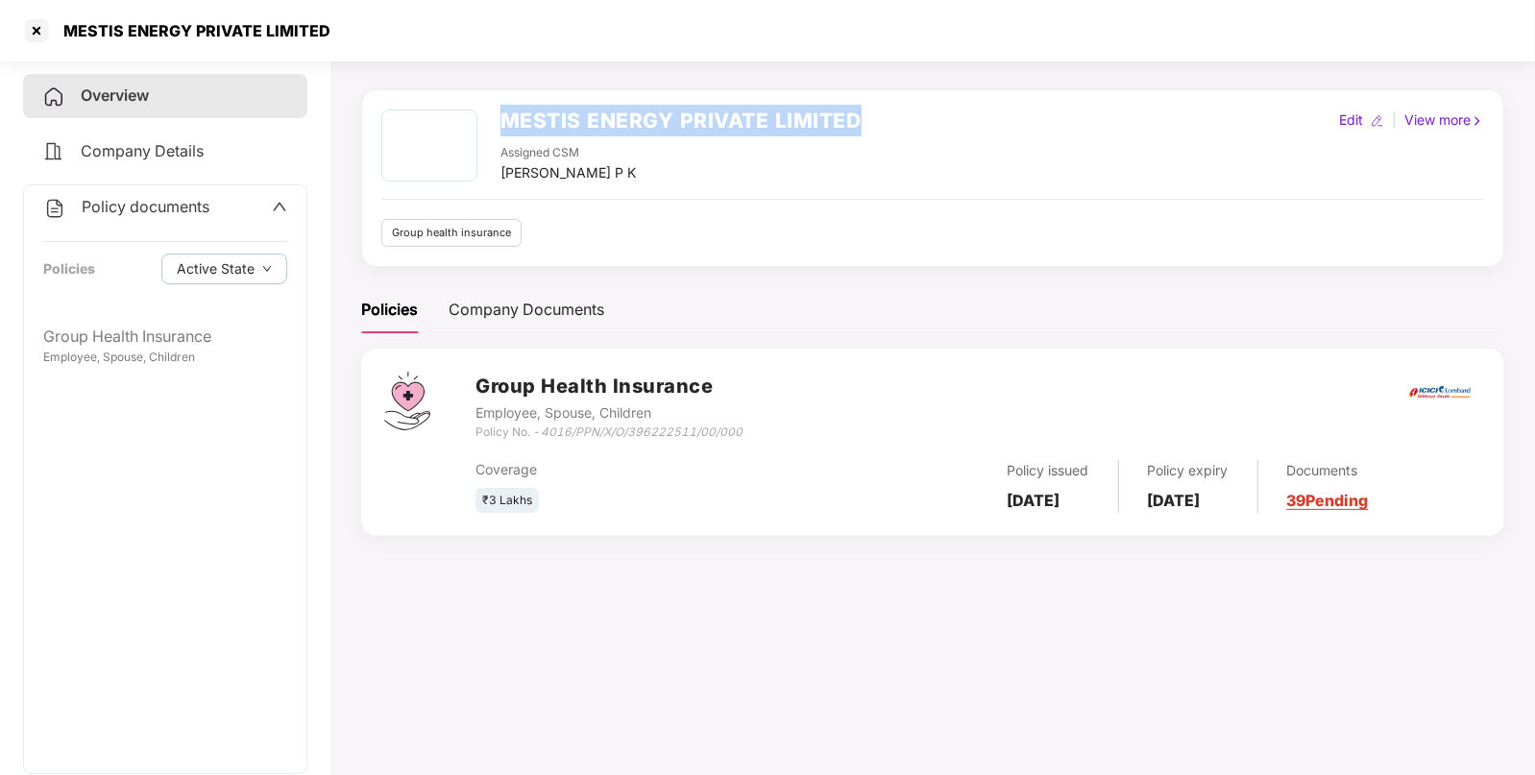
drag, startPoint x: 497, startPoint y: 114, endPoint x: 861, endPoint y: 106, distance: 363.1
click at [861, 106] on div "MESTIS ENERGY PRIVATE LIMITED Assigned CSM [PERSON_NAME] P K Edit | View more G…" at bounding box center [932, 178] width 1143 height 178
copy h2 "MESTIS ENERGY PRIVATE LIMITED"
click at [158, 199] on span "Policy documents" at bounding box center [146, 206] width 128 height 19
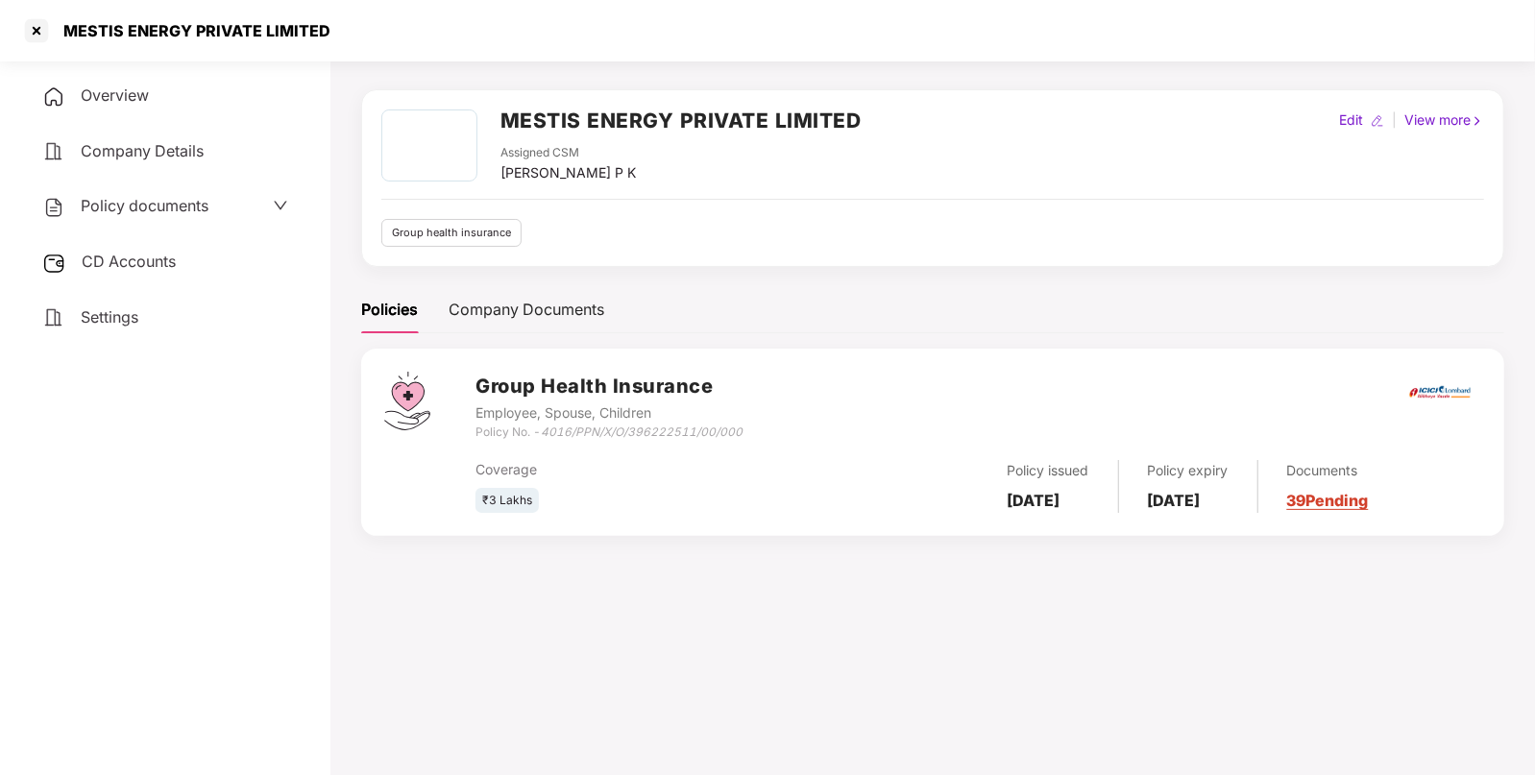
click at [135, 248] on div "CD Accounts" at bounding box center [165, 262] width 284 height 44
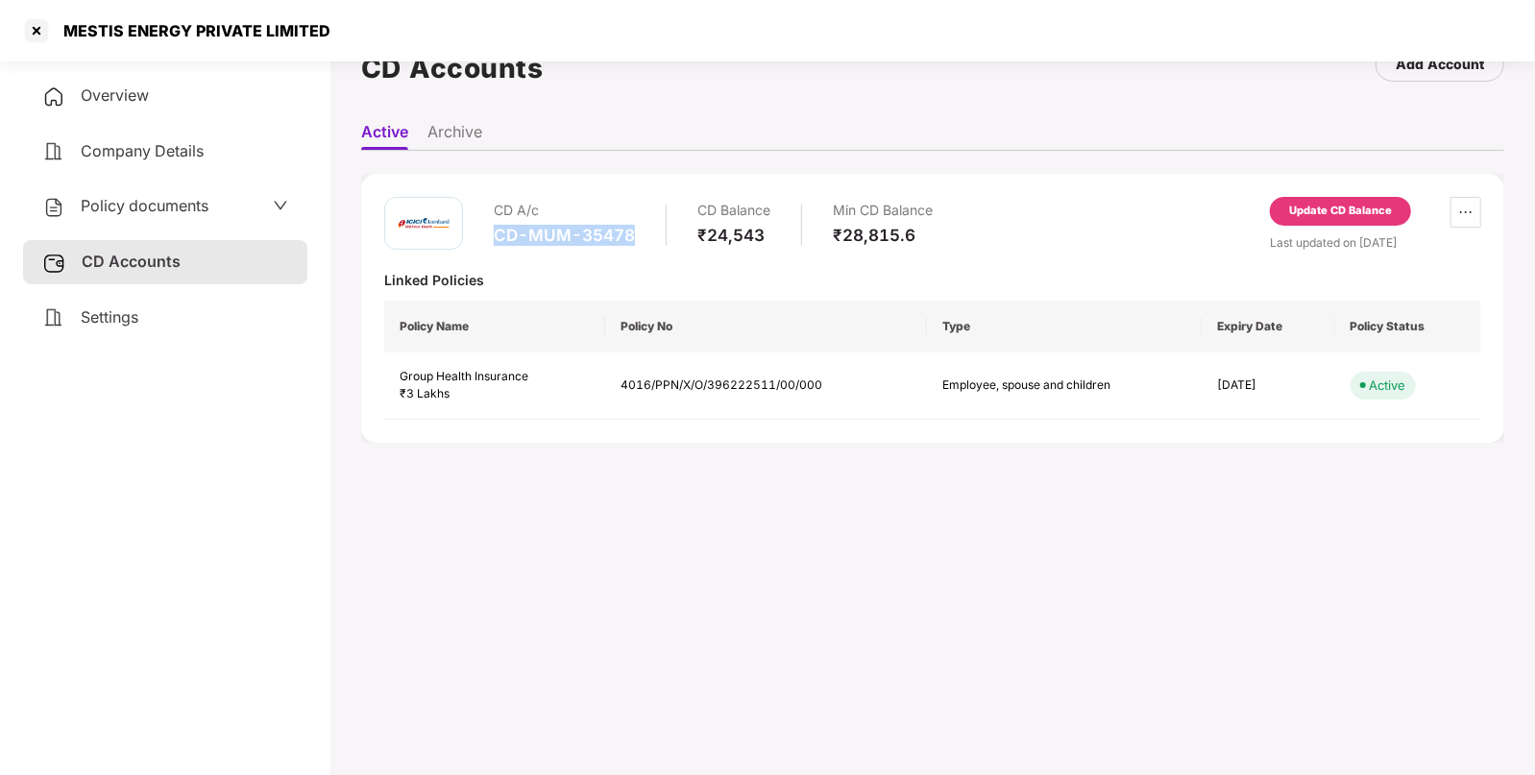
drag, startPoint x: 494, startPoint y: 236, endPoint x: 637, endPoint y: 238, distance: 143.1
click at [637, 238] on div "CD A/c CD-MUM-35478 CD Balance ₹24,543 Min CD Balance ₹28,815.6" at bounding box center [713, 224] width 439 height 55
copy div "CD-MUM-35478"
click at [102, 91] on span "Overview" at bounding box center [115, 94] width 68 height 19
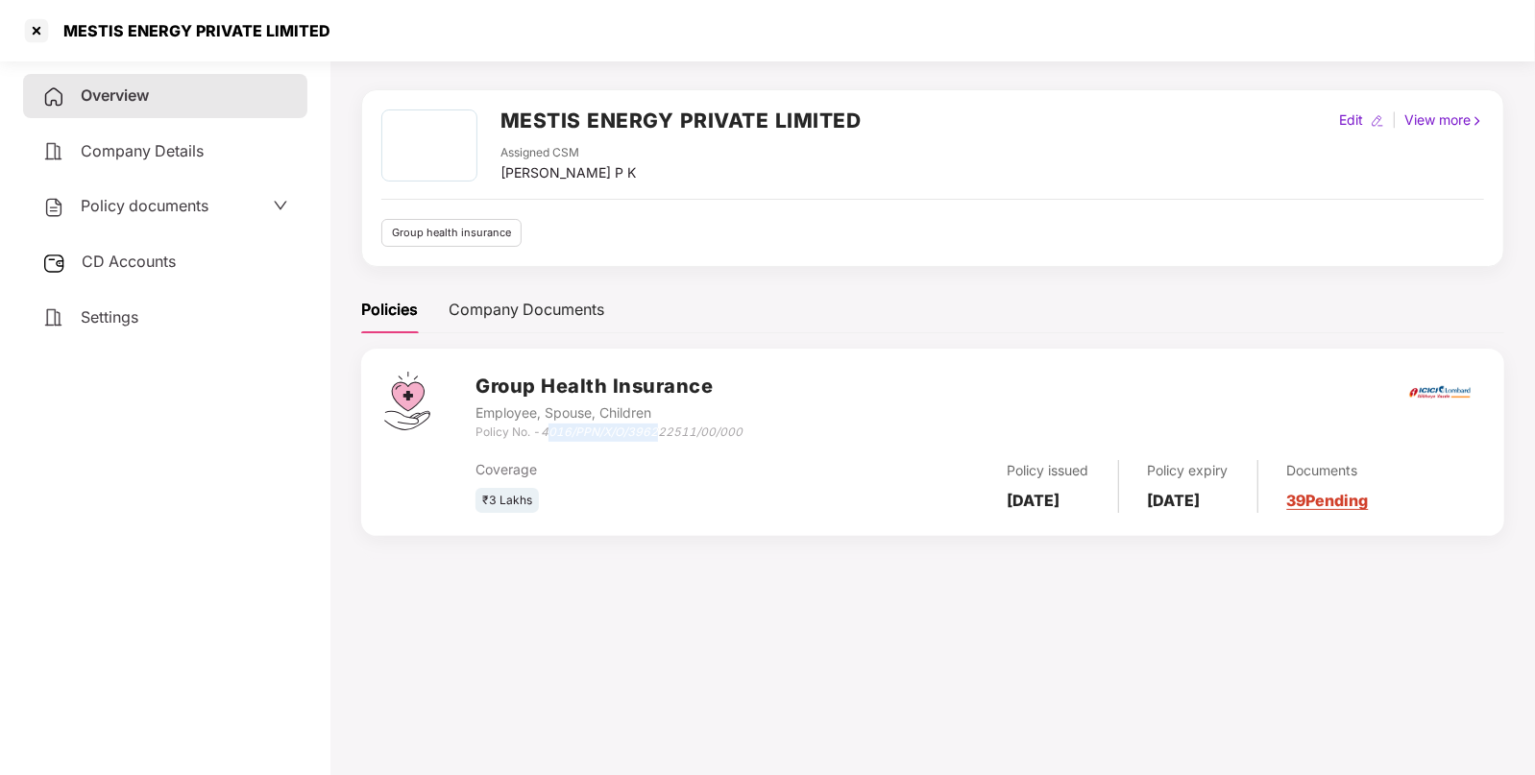
drag, startPoint x: 547, startPoint y: 427, endPoint x: 662, endPoint y: 427, distance: 114.3
click at [662, 427] on icon "4016/PPN/X/O/396222511/00/000" at bounding box center [642, 431] width 202 height 14
click at [603, 428] on icon "4016/PPN/X/O/396222511/00/000" at bounding box center [642, 431] width 202 height 14
drag, startPoint x: 546, startPoint y: 432, endPoint x: 759, endPoint y: 431, distance: 212.2
click at [759, 431] on div "Group Health Insurance Employee, Spouse, Children Policy No. - 4016/PPN/X/O/396…" at bounding box center [978, 406] width 1006 height 69
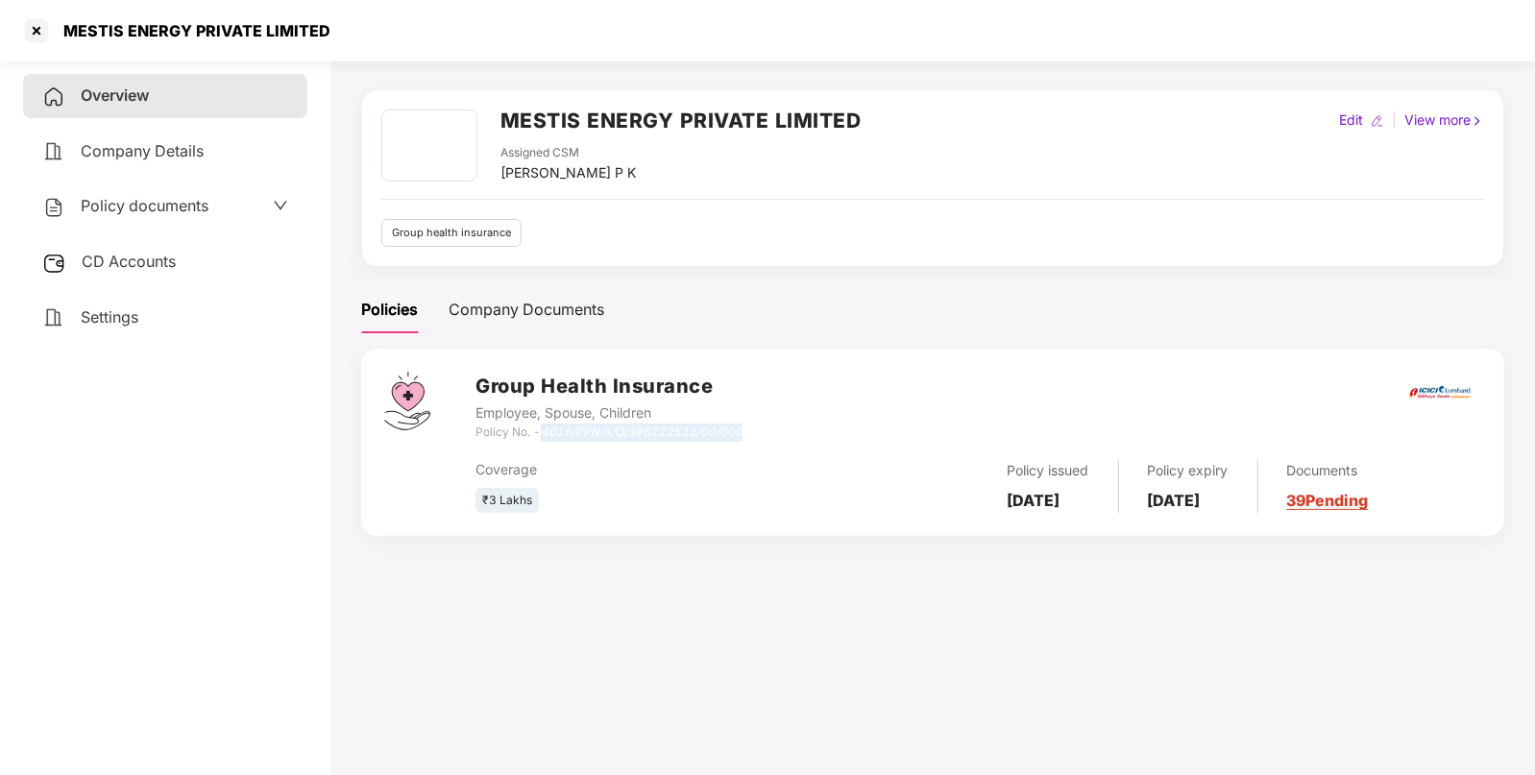
copy icon "4016/PPN/X/O/396222511/00/000"
click at [152, 320] on div "Settings" at bounding box center [165, 318] width 284 height 44
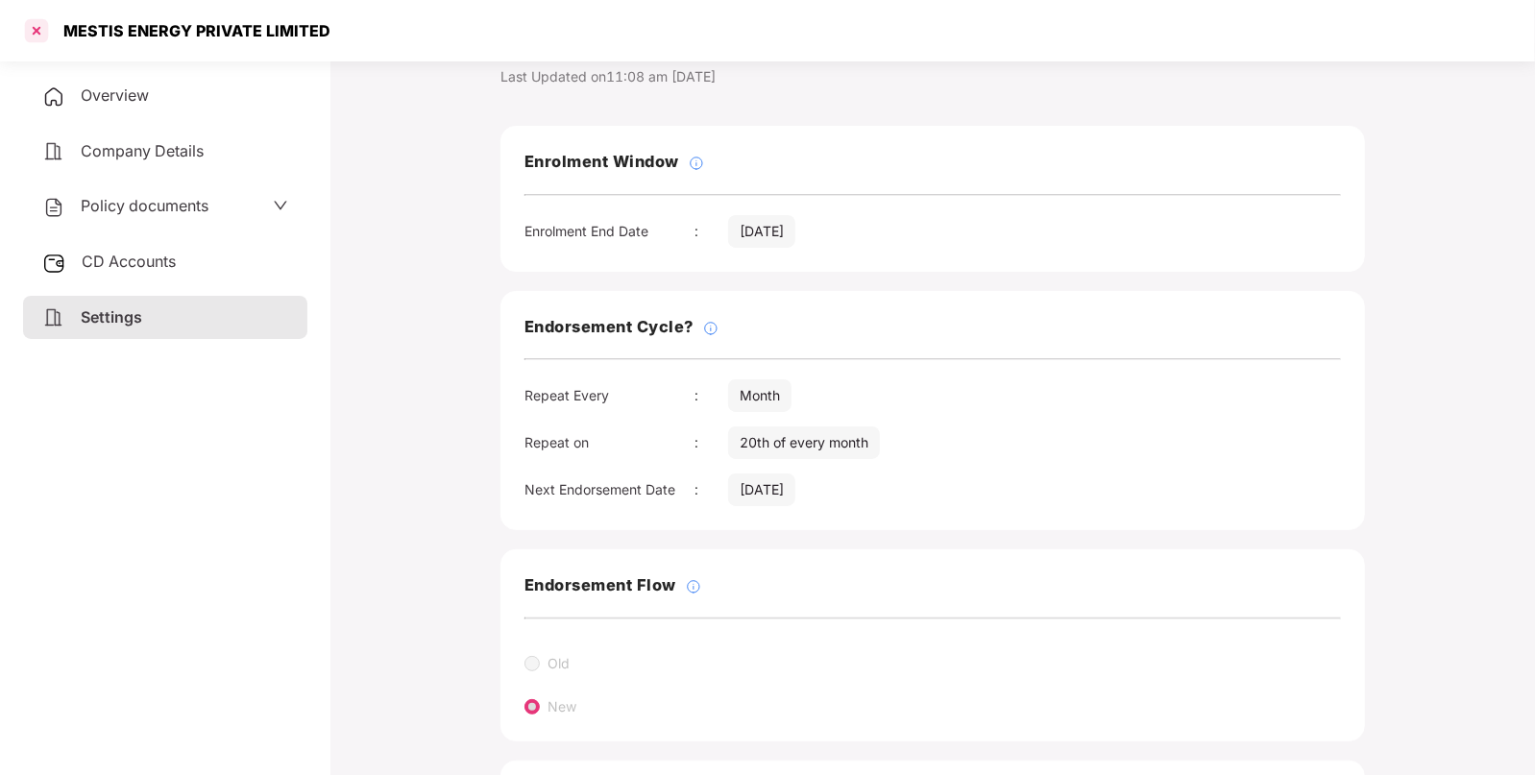
click at [38, 27] on div at bounding box center [36, 30] width 31 height 31
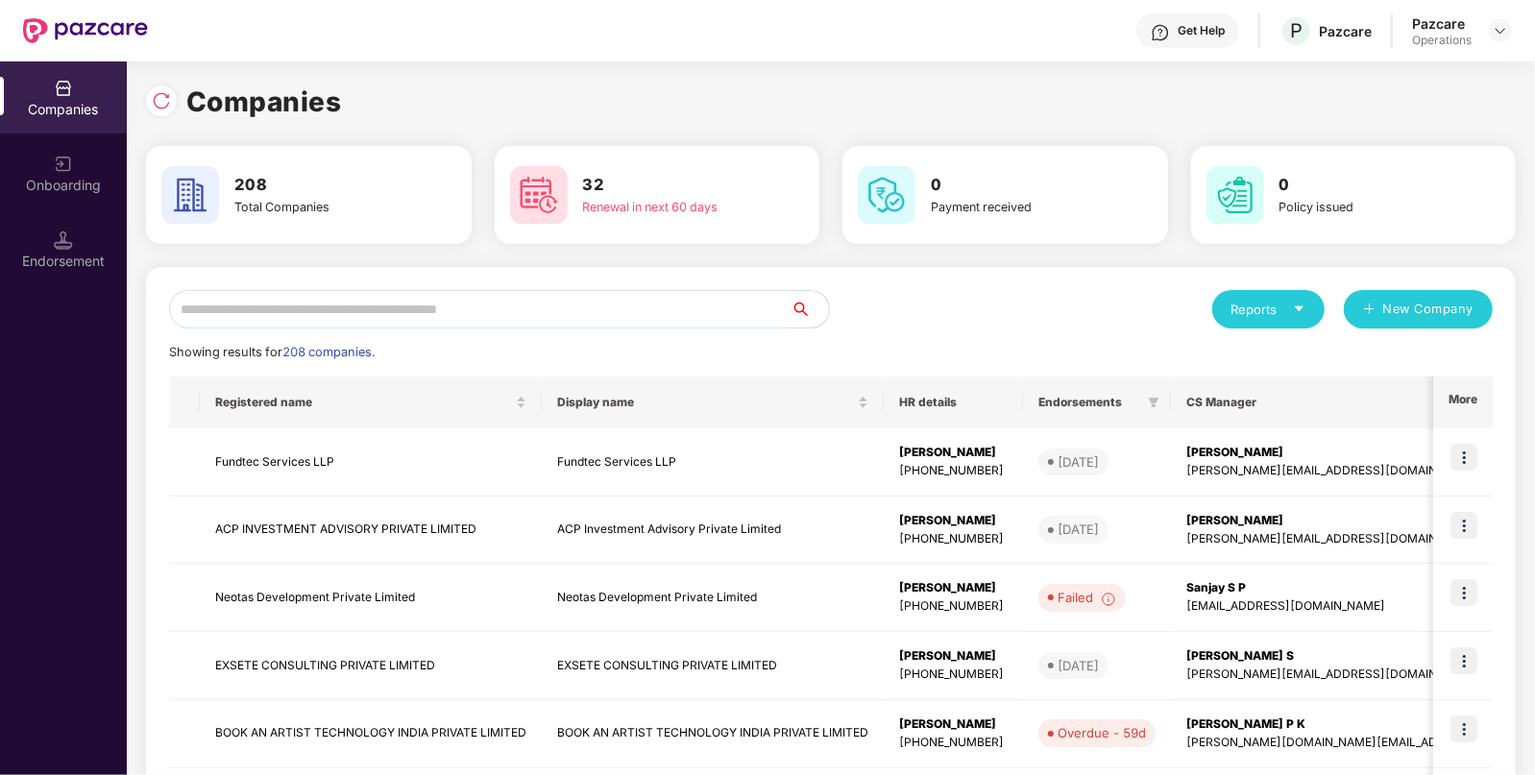
scroll to position [0, 0]
click at [457, 317] on input "text" at bounding box center [479, 309] width 621 height 38
paste input "**********"
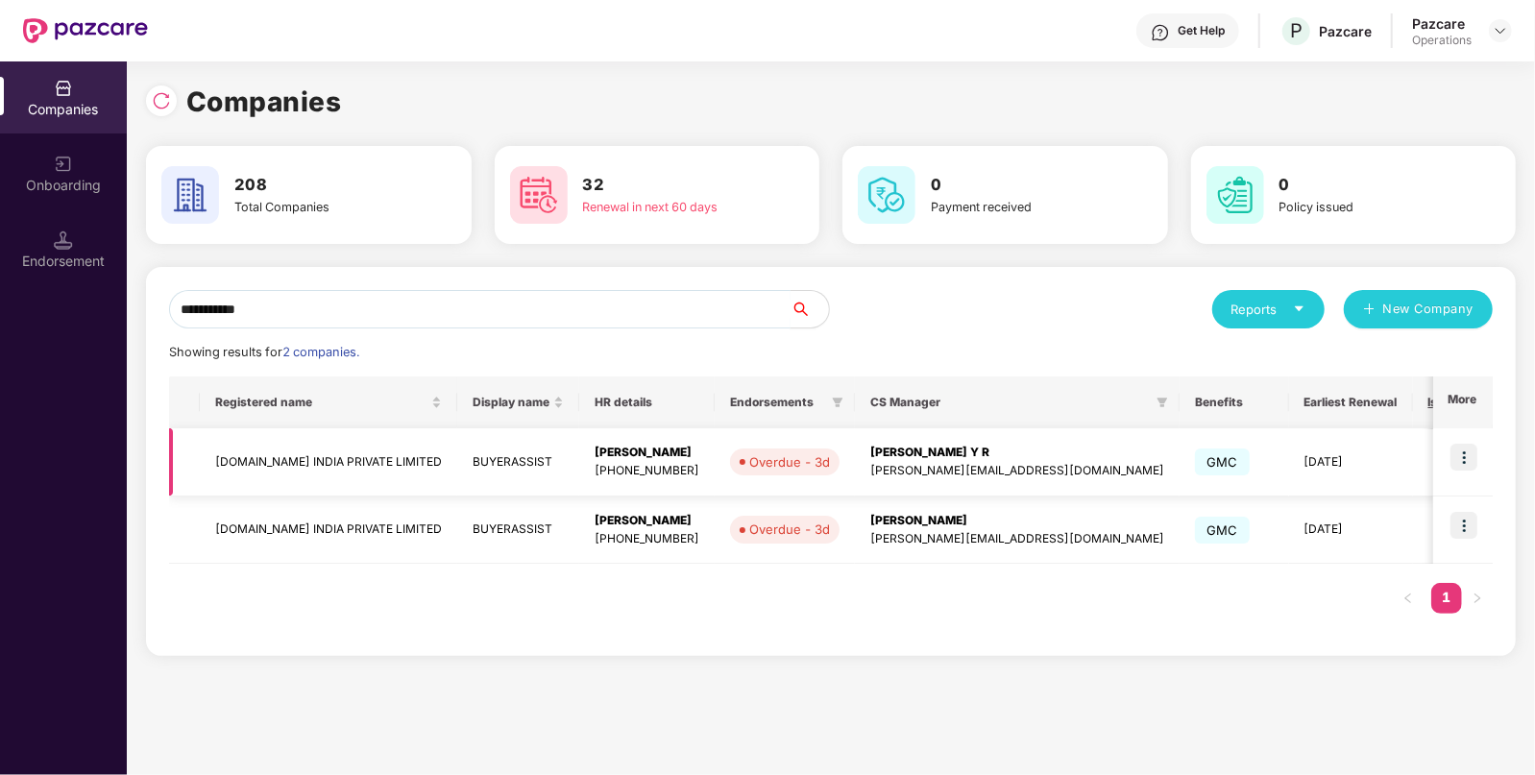
type input "**********"
click at [1469, 449] on img at bounding box center [1463, 457] width 27 height 27
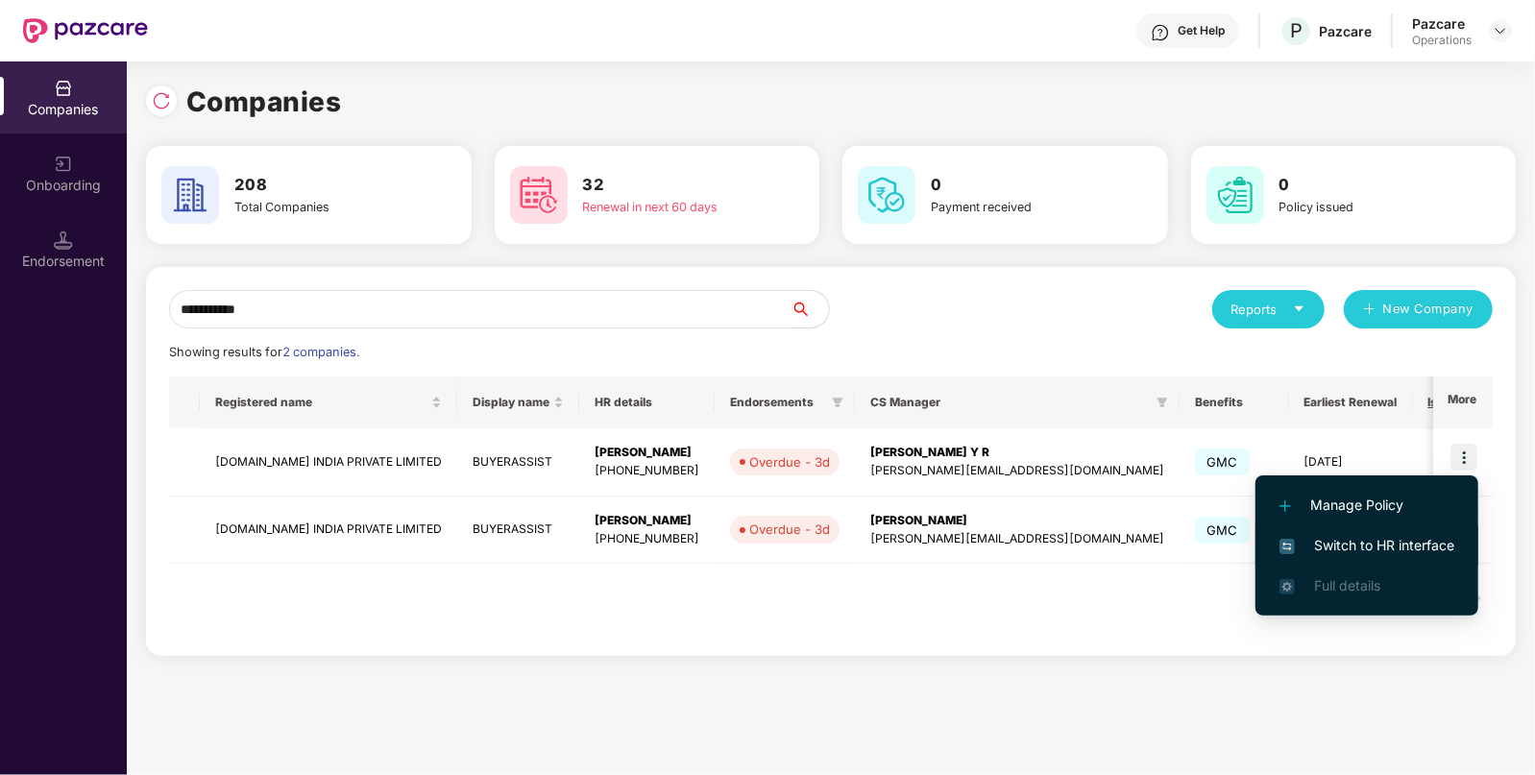
click at [1325, 562] on li "Switch to HR interface" at bounding box center [1366, 545] width 223 height 40
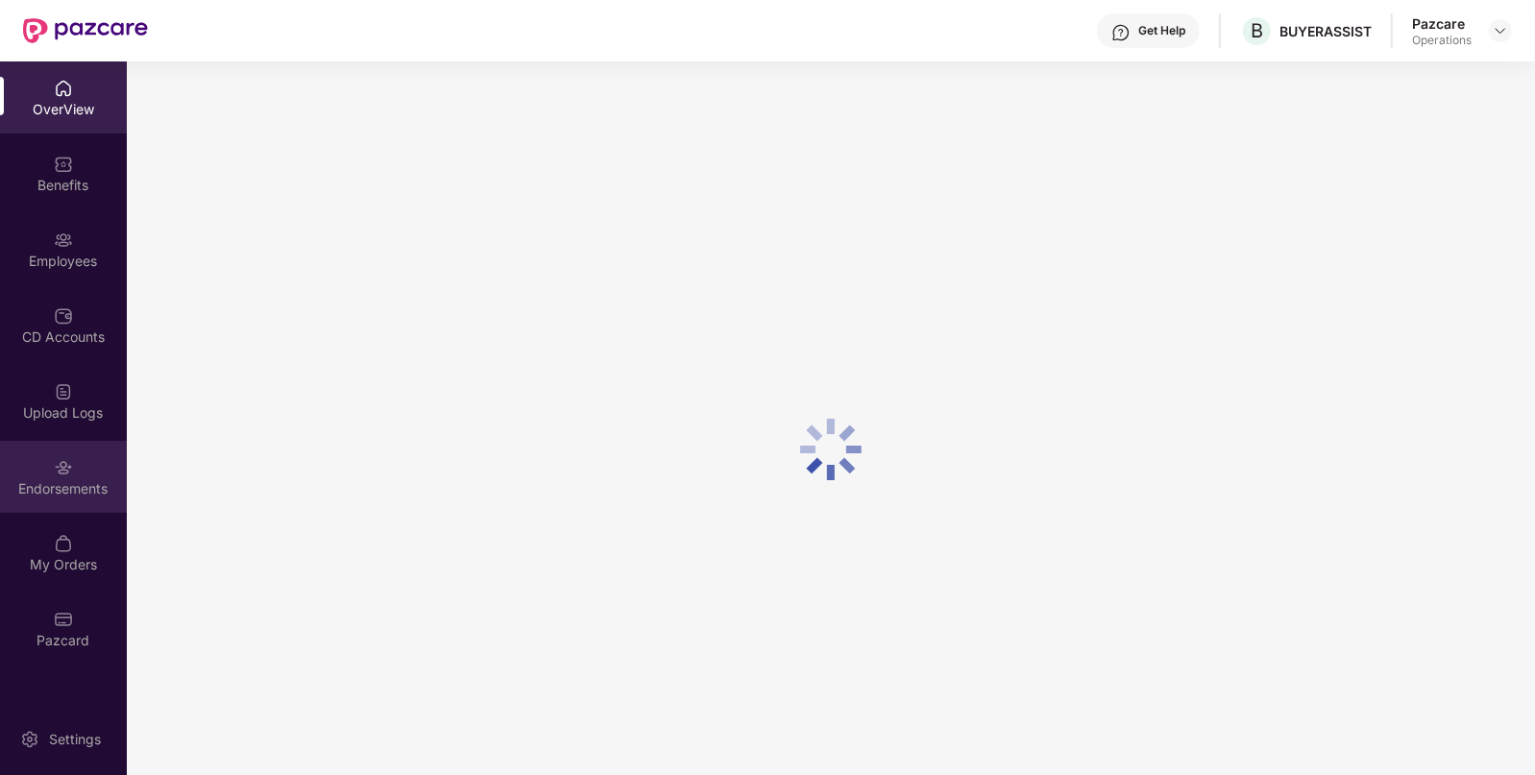
click at [85, 471] on div "Endorsements" at bounding box center [63, 477] width 127 height 72
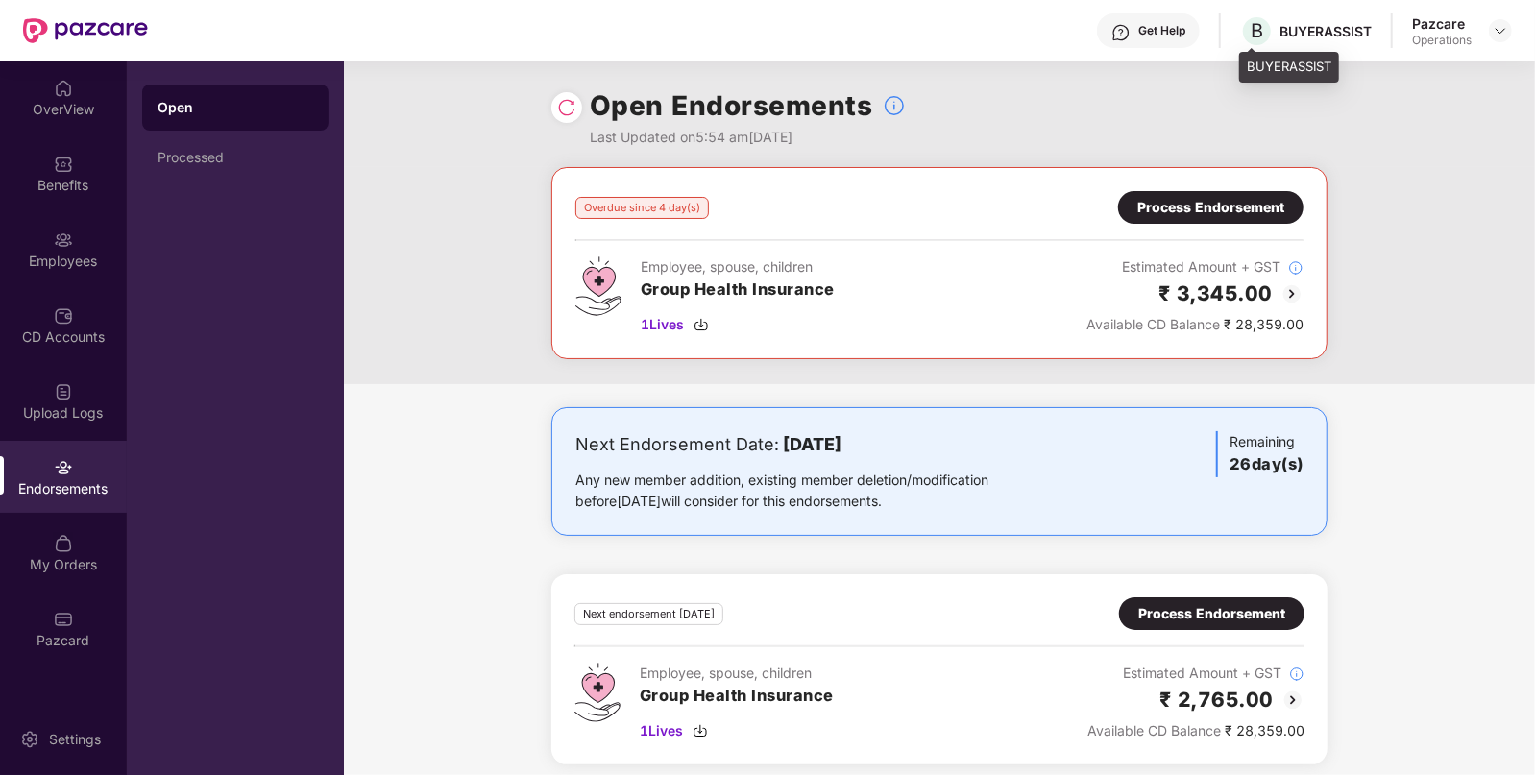
click at [1307, 37] on div "BUYERASSIST" at bounding box center [1325, 31] width 92 height 18
copy div "BUYERASSIST"
click at [1507, 30] on img at bounding box center [1499, 30] width 15 height 15
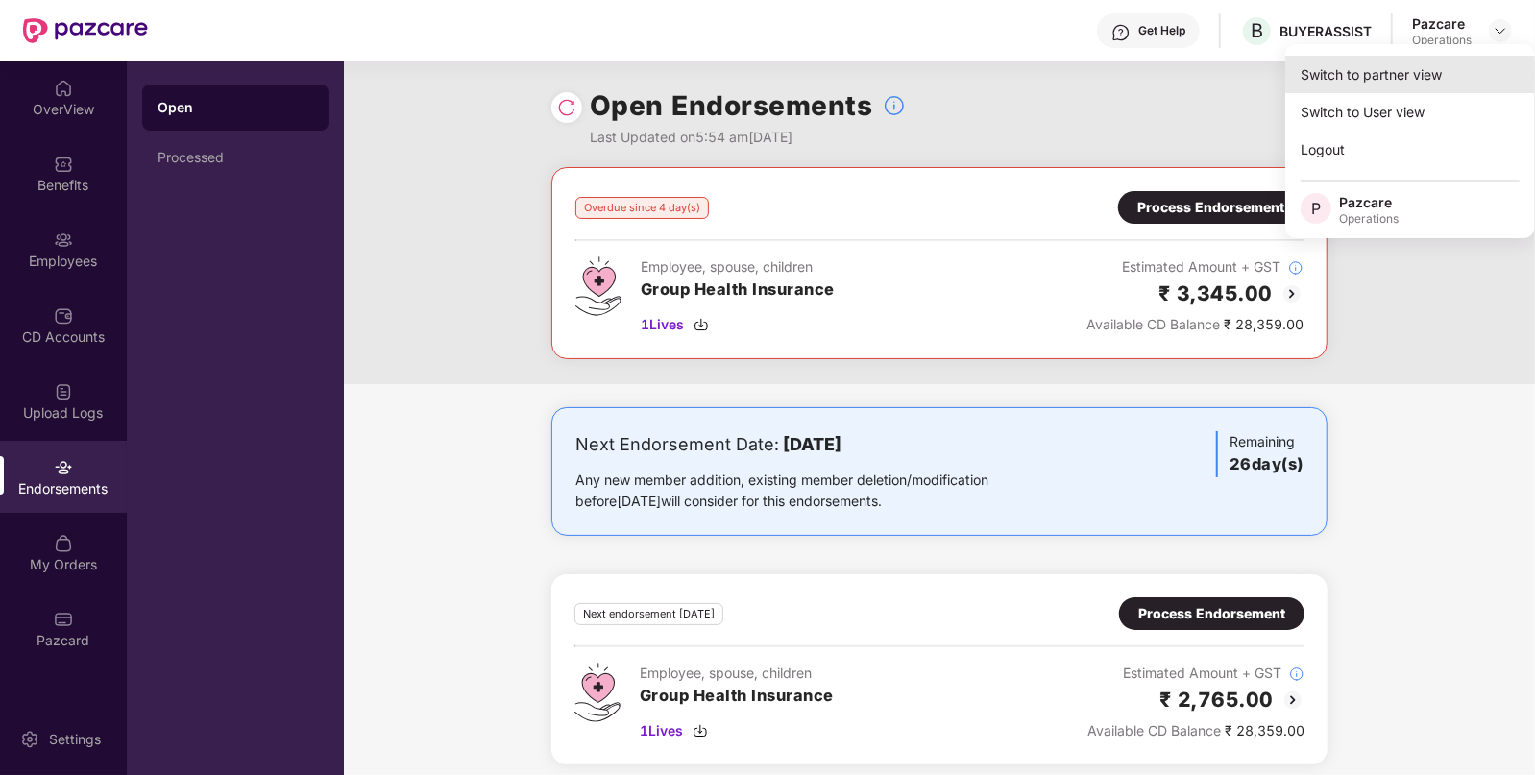
click at [1449, 63] on div "Switch to partner view" at bounding box center [1410, 74] width 250 height 37
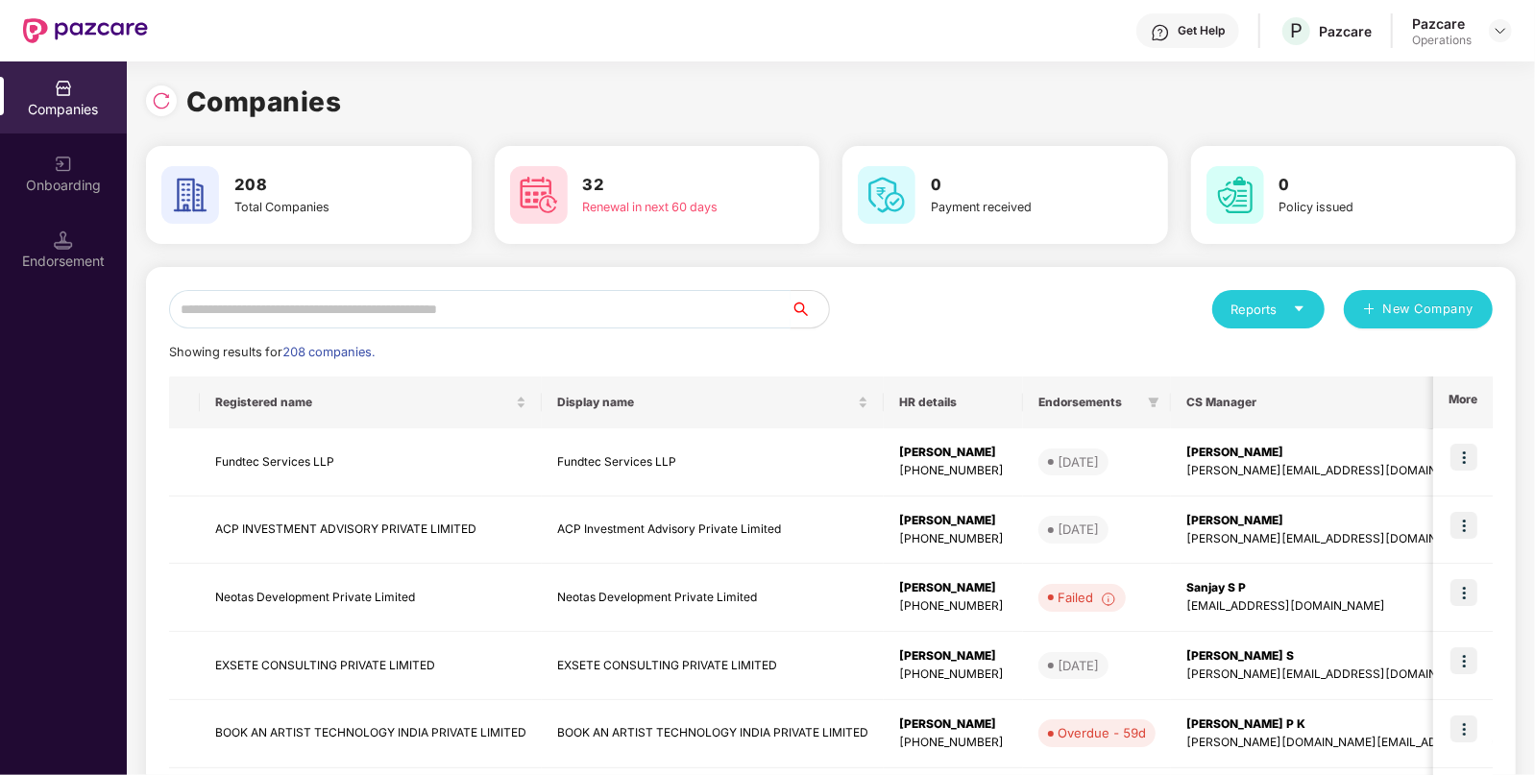
click at [739, 317] on input "text" at bounding box center [479, 309] width 621 height 38
paste input "**********"
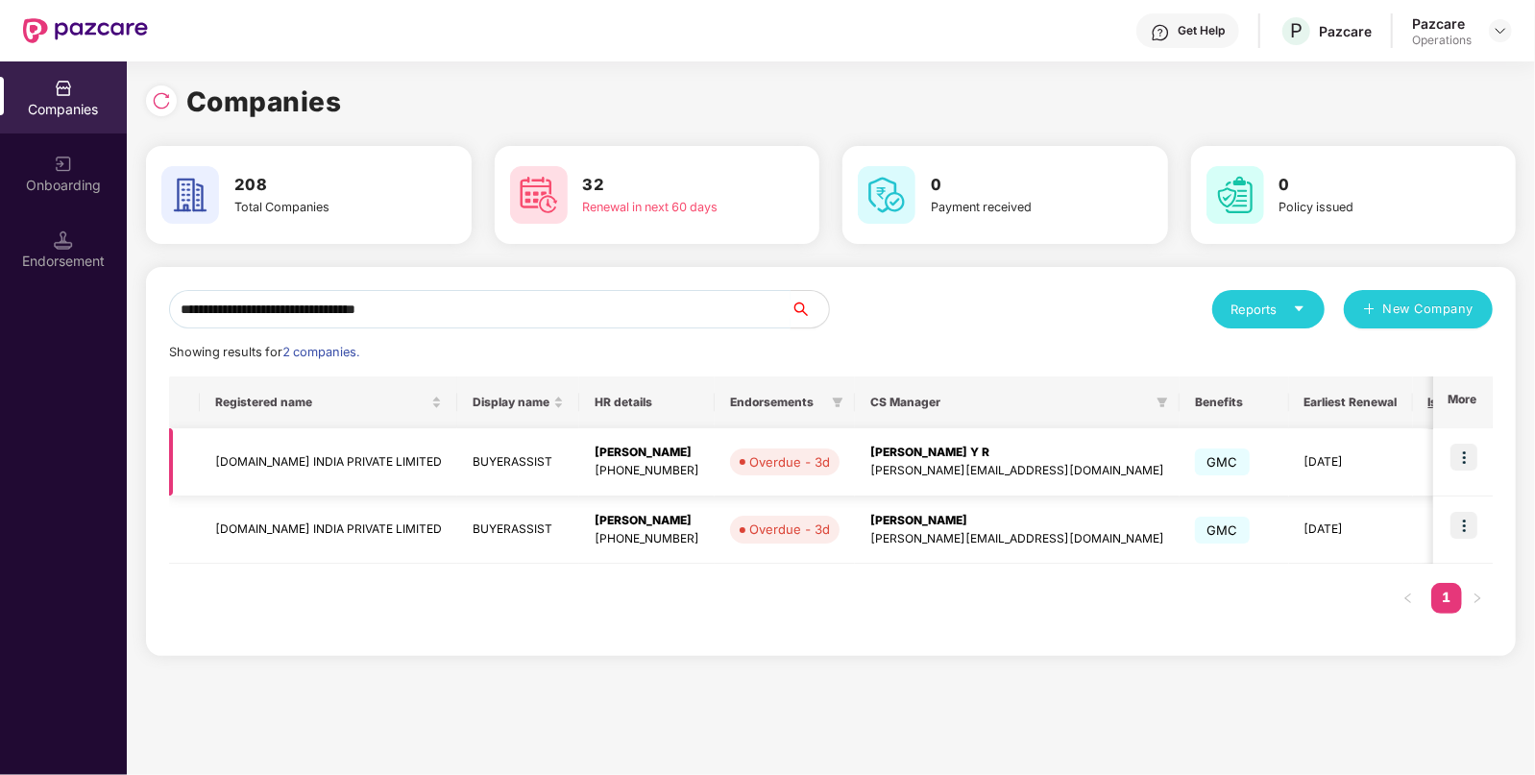
type input "**********"
click at [1467, 447] on img at bounding box center [1463, 457] width 27 height 27
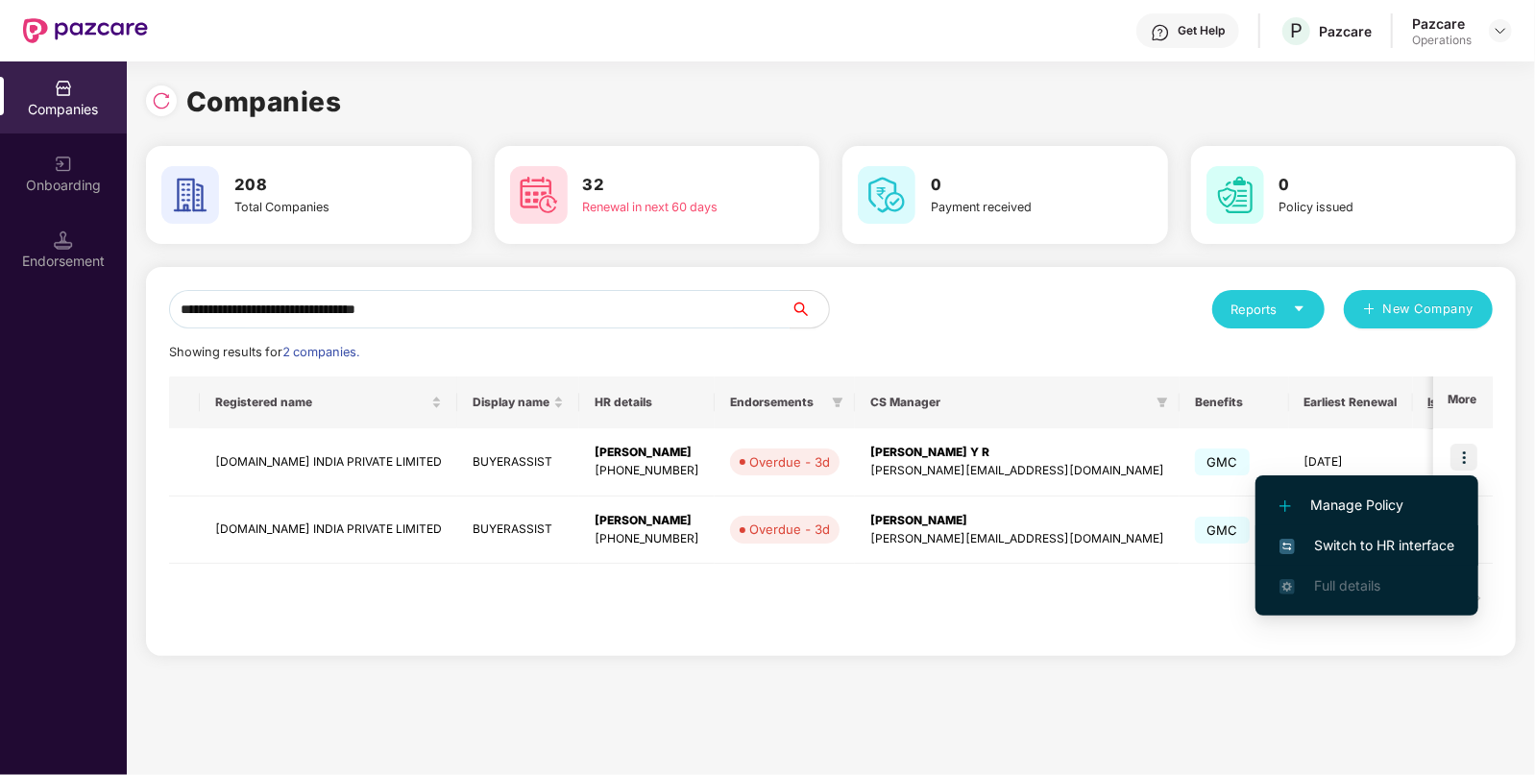
click at [1354, 543] on span "Switch to HR interface" at bounding box center [1366, 545] width 175 height 21
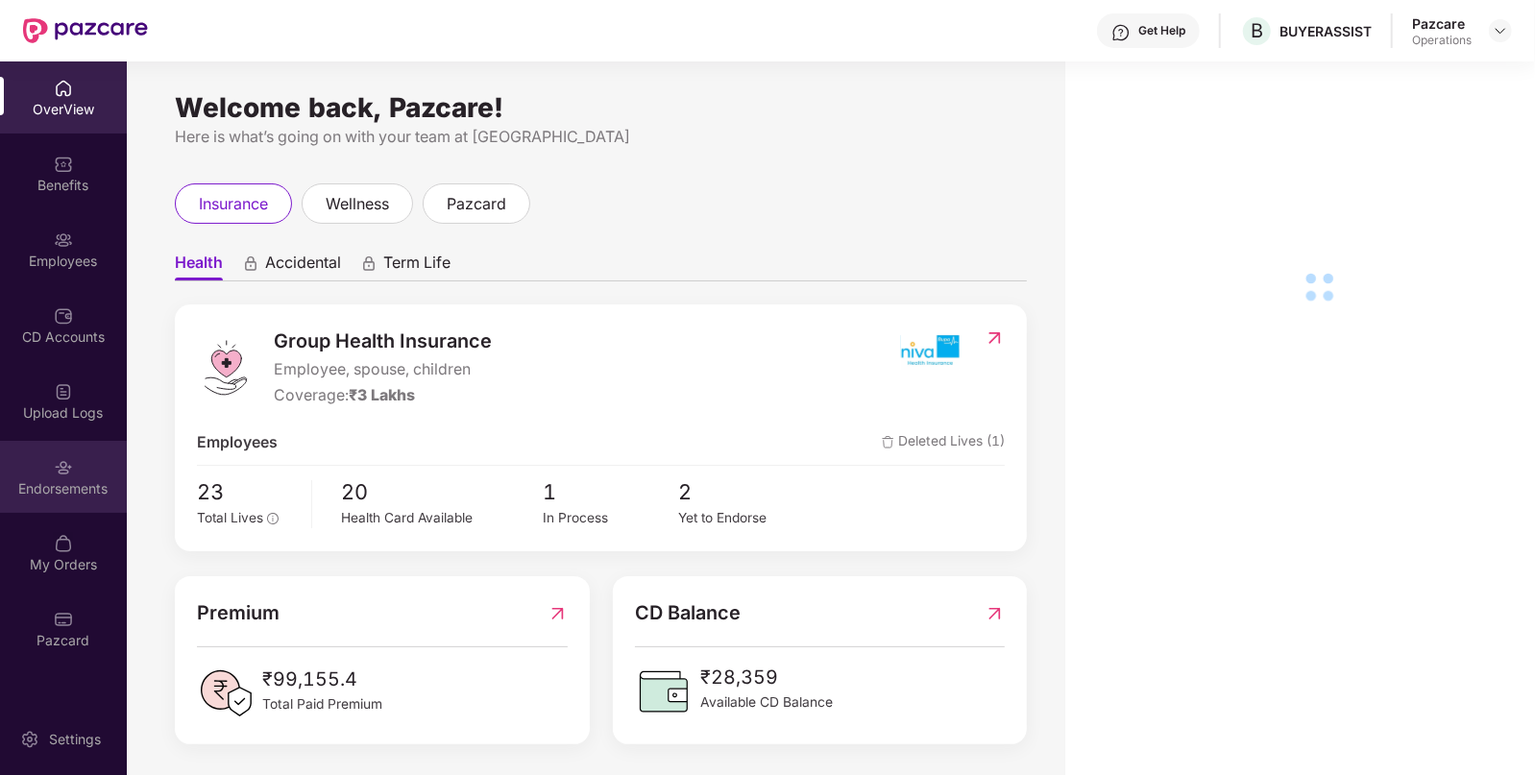
click at [79, 504] on div "Endorsements" at bounding box center [63, 477] width 127 height 72
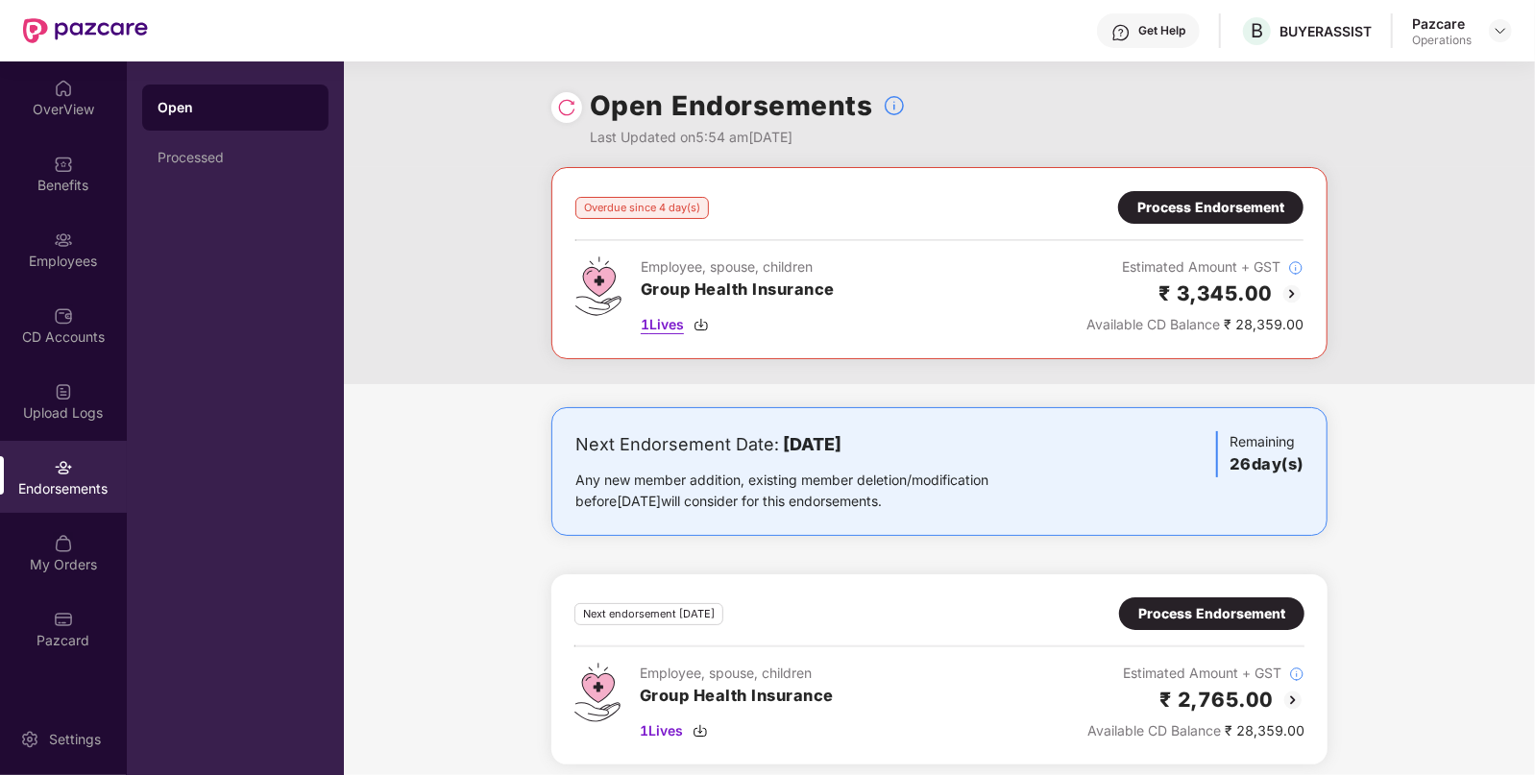
click at [667, 327] on span "1 Lives" at bounding box center [662, 324] width 43 height 21
